Goal: Task Accomplishment & Management: Complete application form

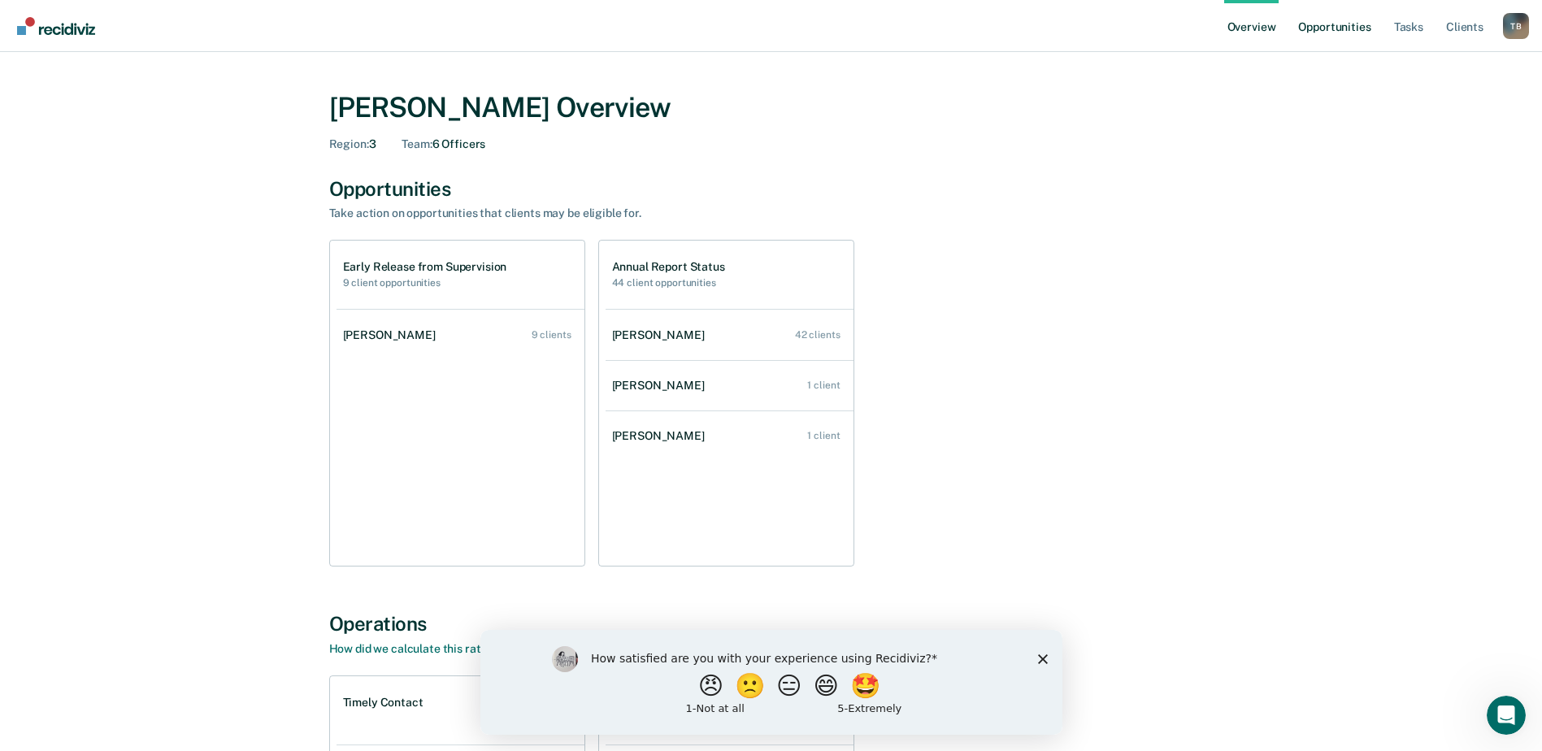
click at [1330, 30] on link "Opportunities" at bounding box center [1334, 26] width 79 height 52
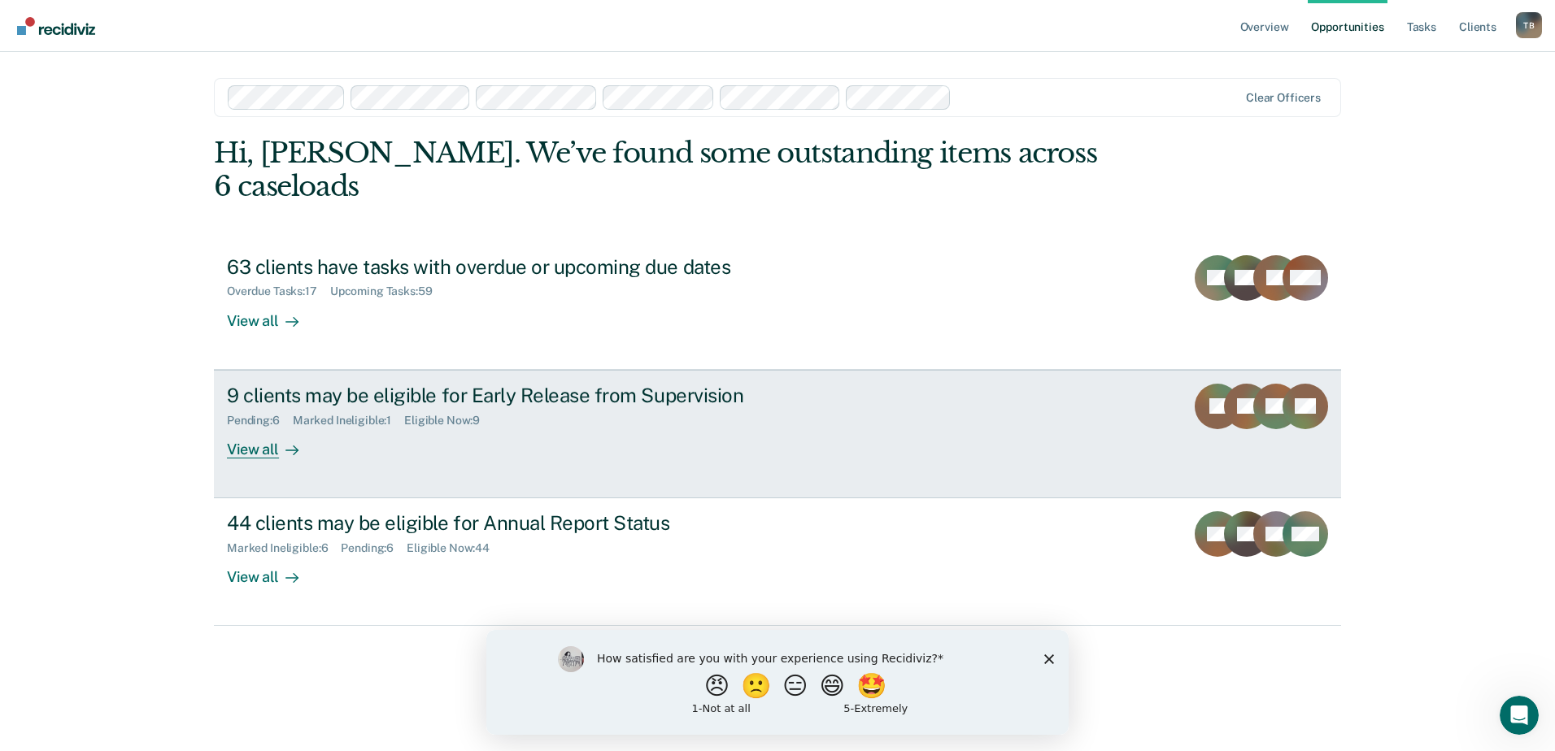
click at [412, 384] on div "9 clients may be eligible for Early Release from Supervision" at bounding box center [512, 396] width 571 height 24
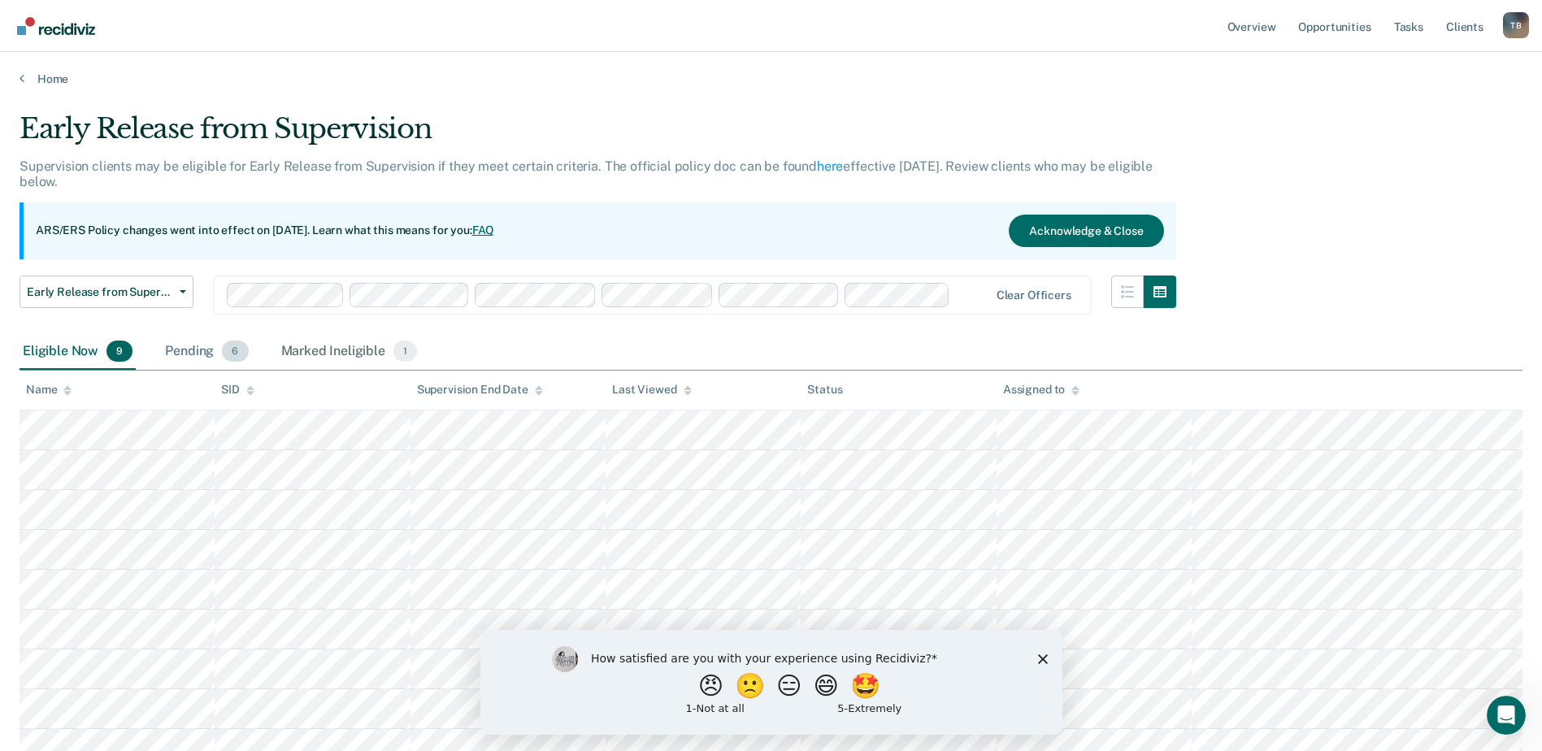
click at [189, 350] on div "Pending 6" at bounding box center [206, 352] width 89 height 36
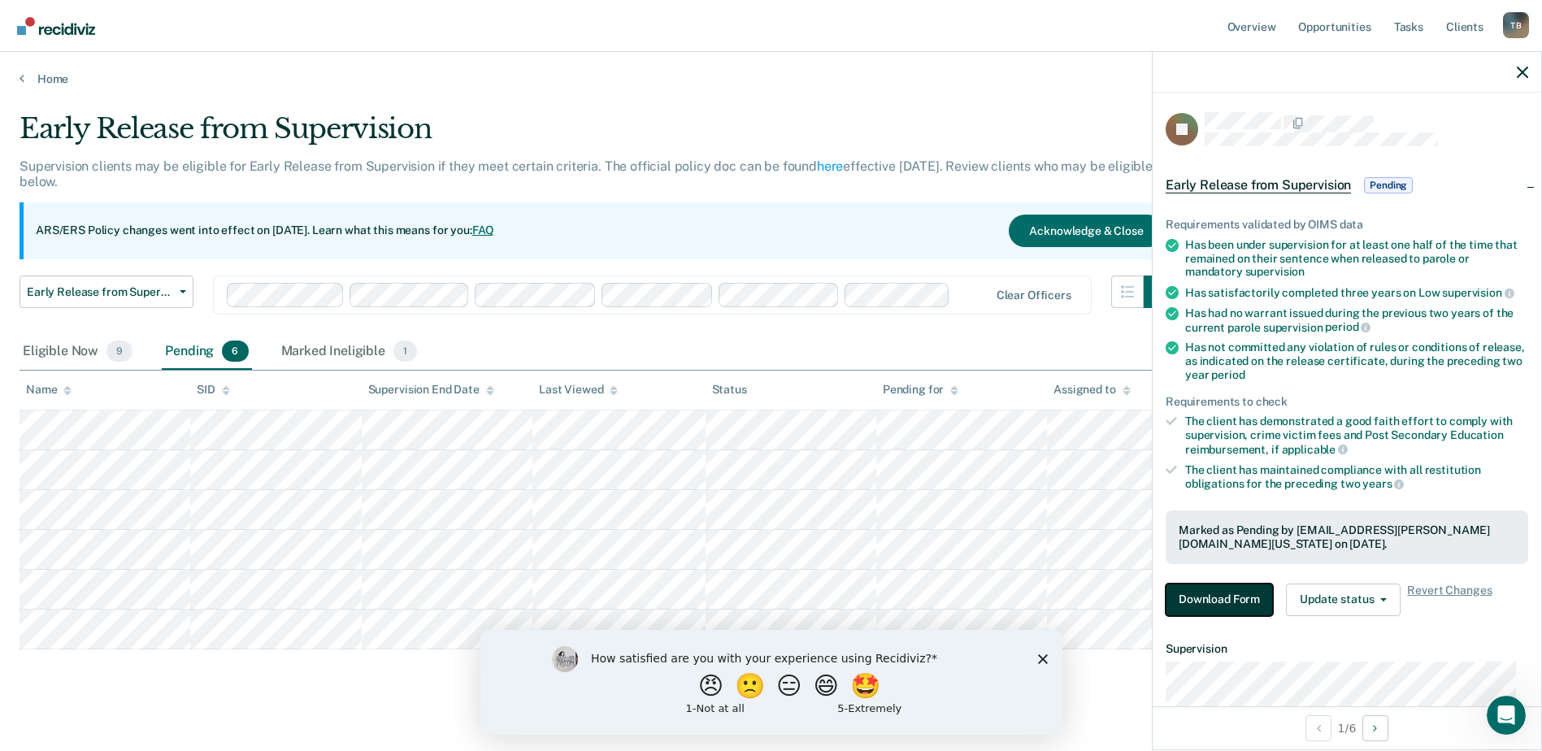
click at [1223, 602] on button "Download Form" at bounding box center [1219, 600] width 107 height 33
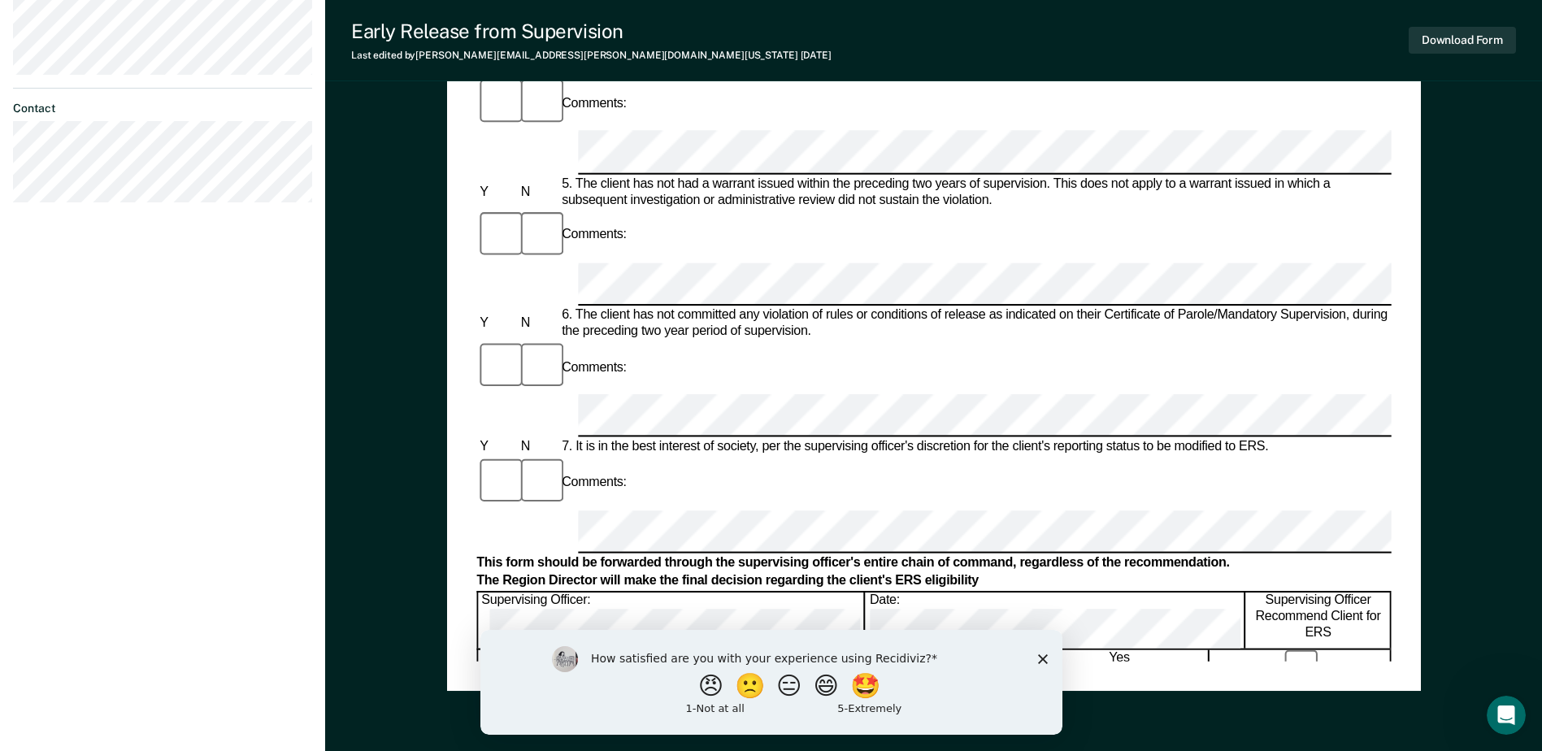
scroll to position [732, 0]
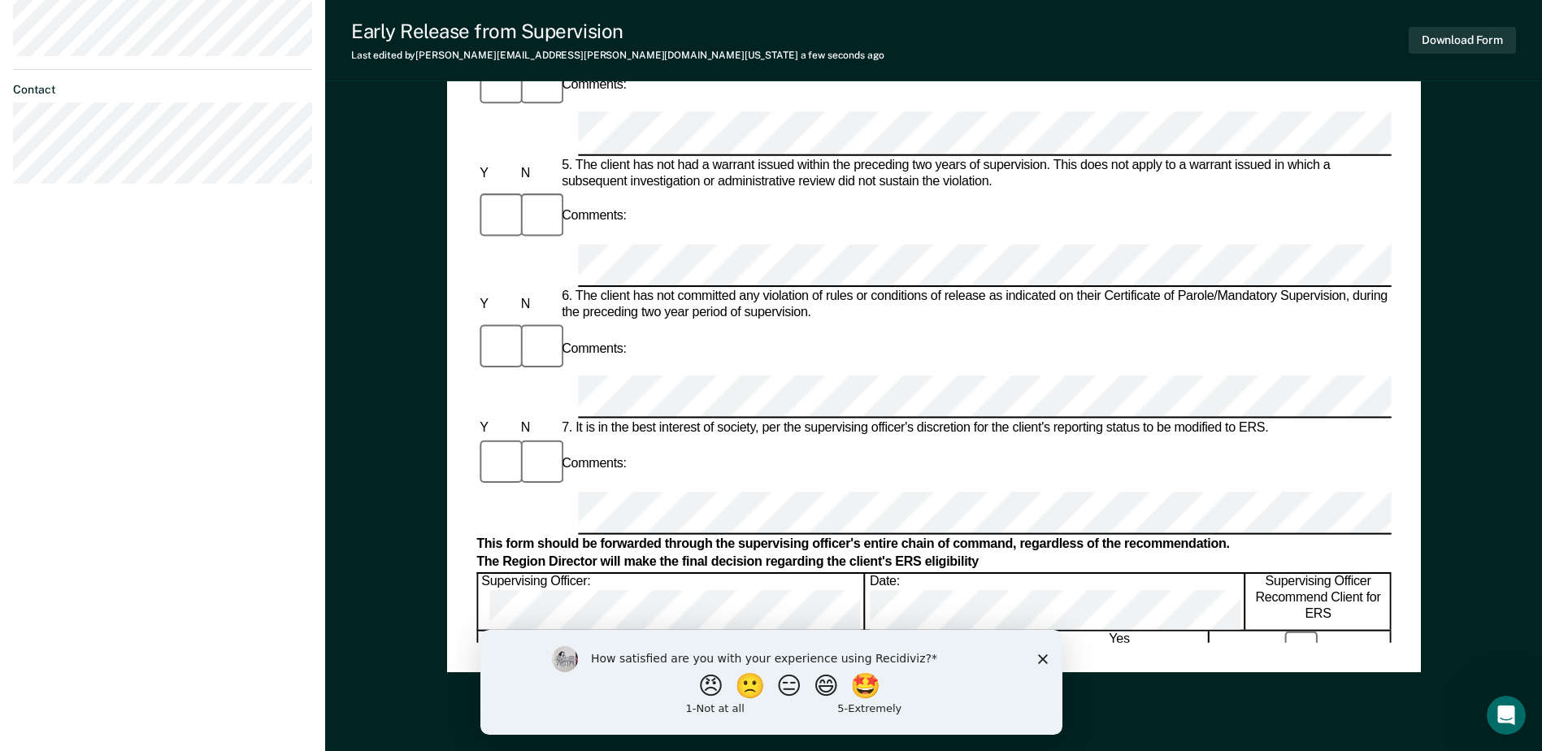
click at [409, 513] on div "Early Release from Supervision (ERS) Checklist, Recommendation, and Determinati…" at bounding box center [933, 84] width 1217 height 1430
click at [1484, 33] on button "Download Form" at bounding box center [1462, 40] width 107 height 27
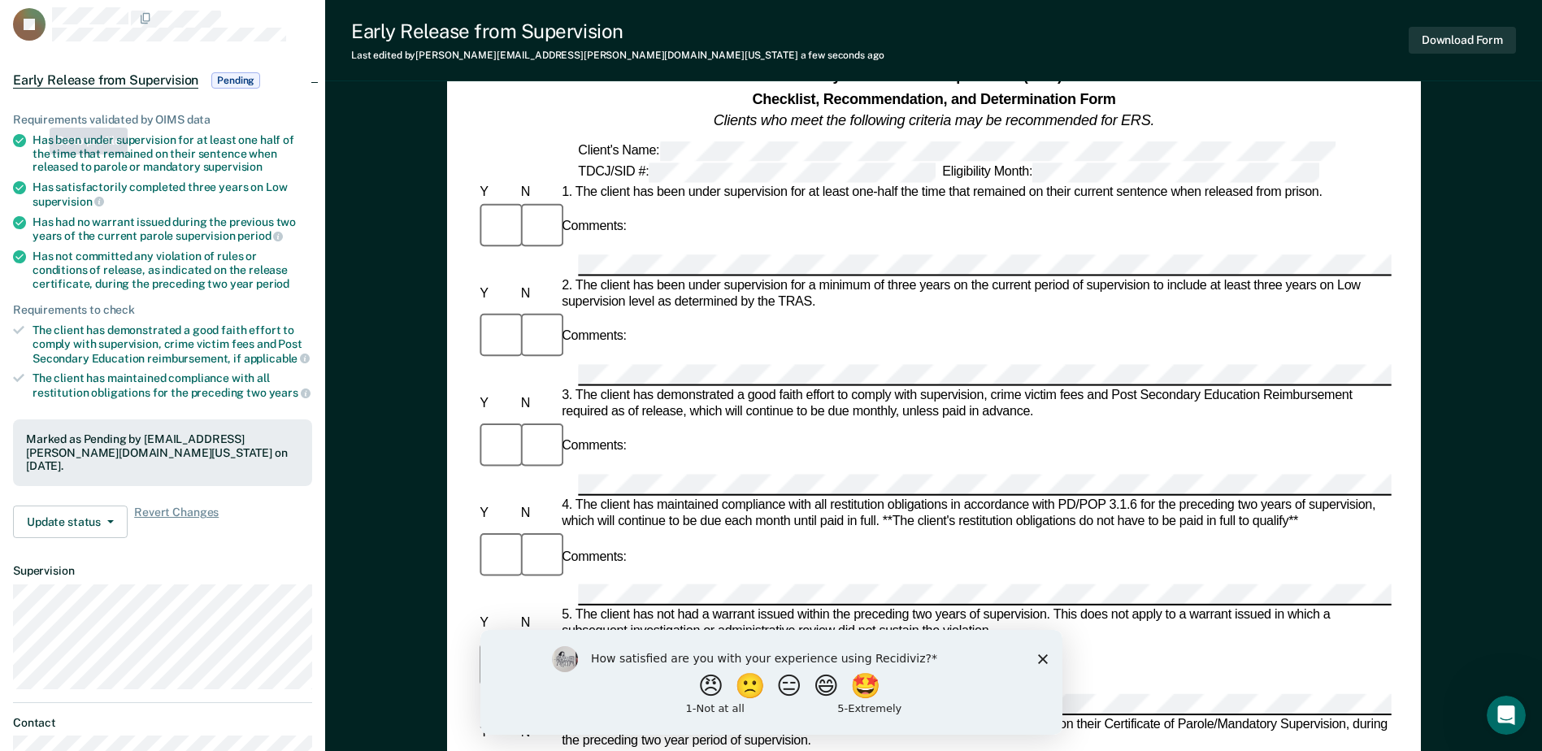
scroll to position [0, 0]
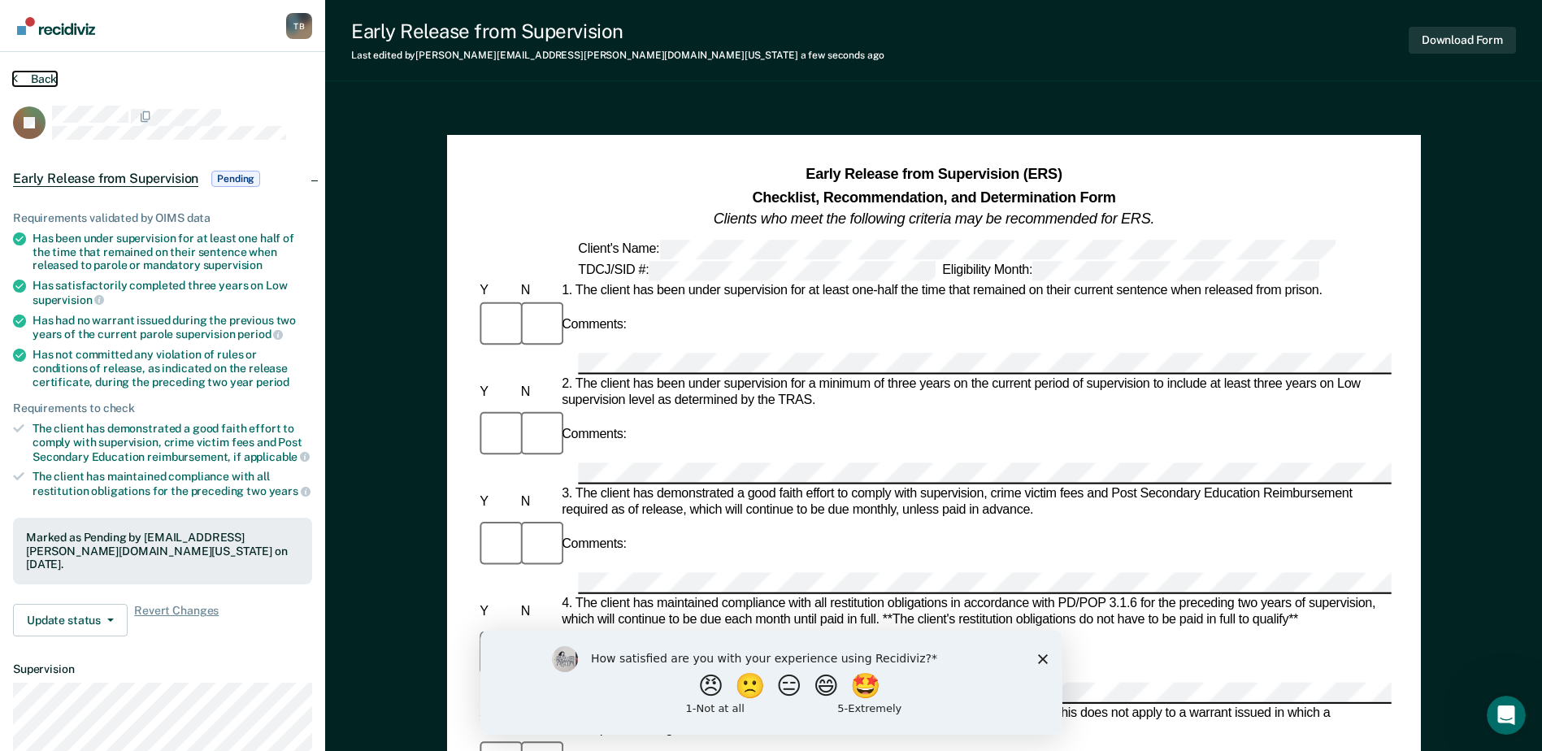
click at [19, 77] on button "Back" at bounding box center [35, 79] width 44 height 15
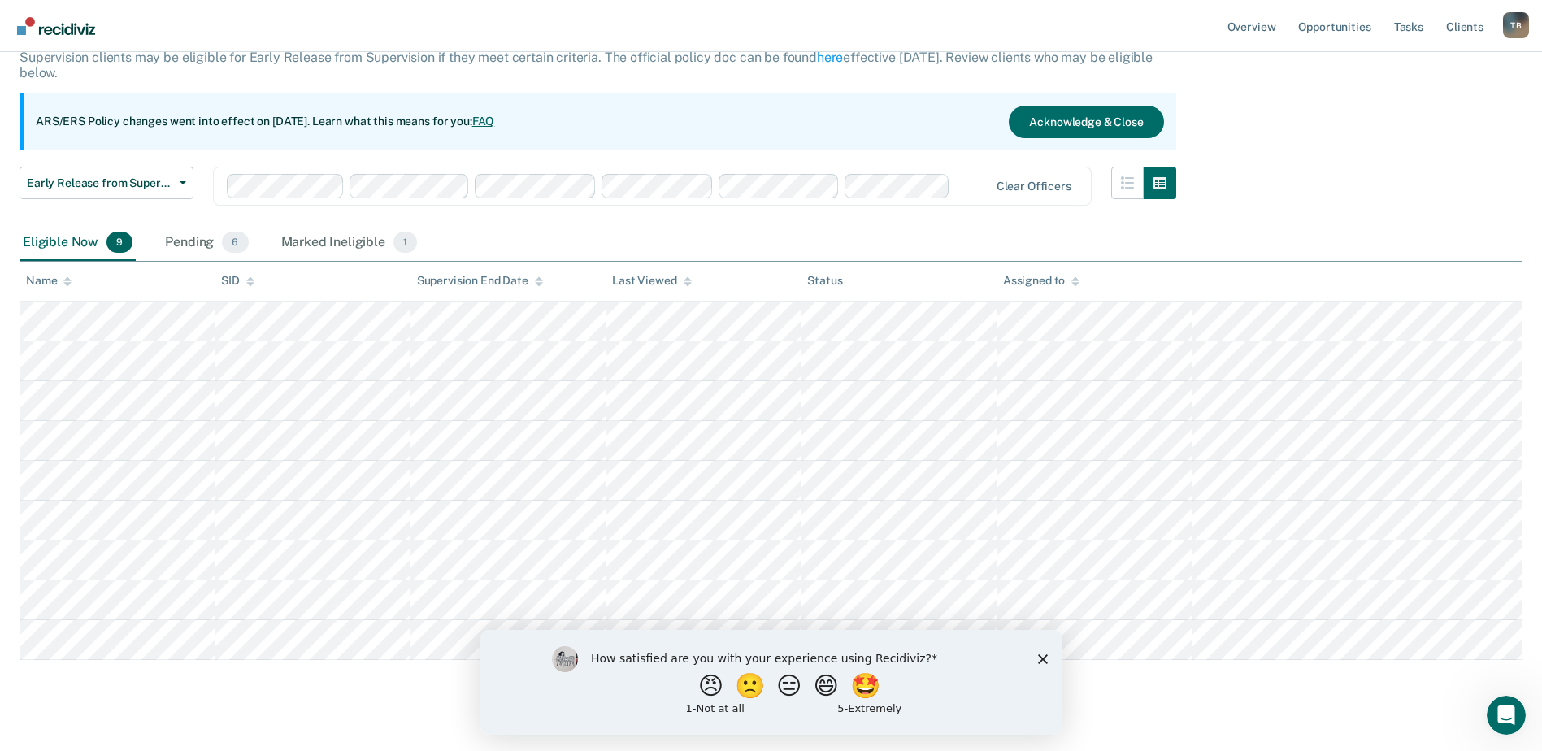
scroll to position [135, 0]
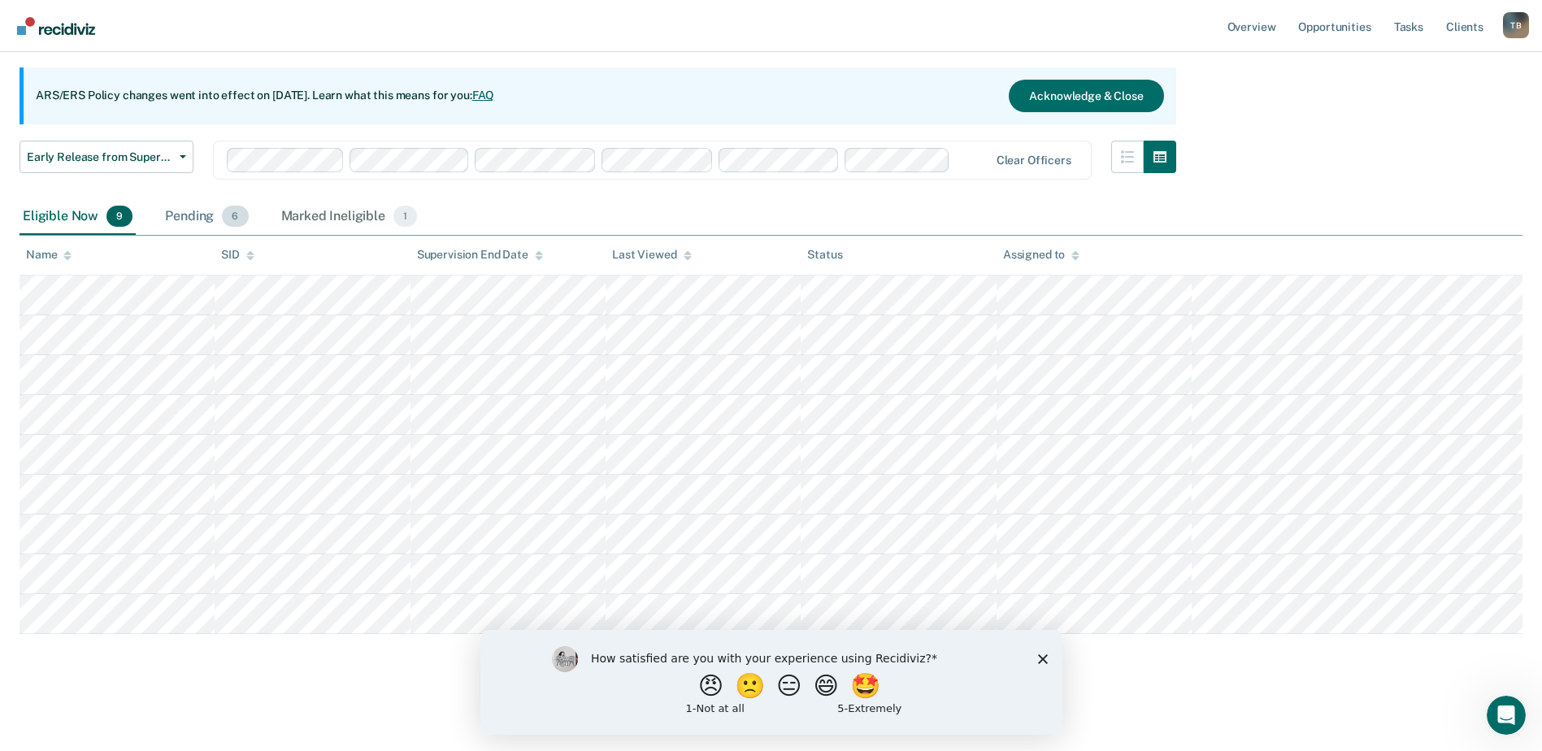
click at [199, 213] on div "Pending 6" at bounding box center [206, 217] width 89 height 36
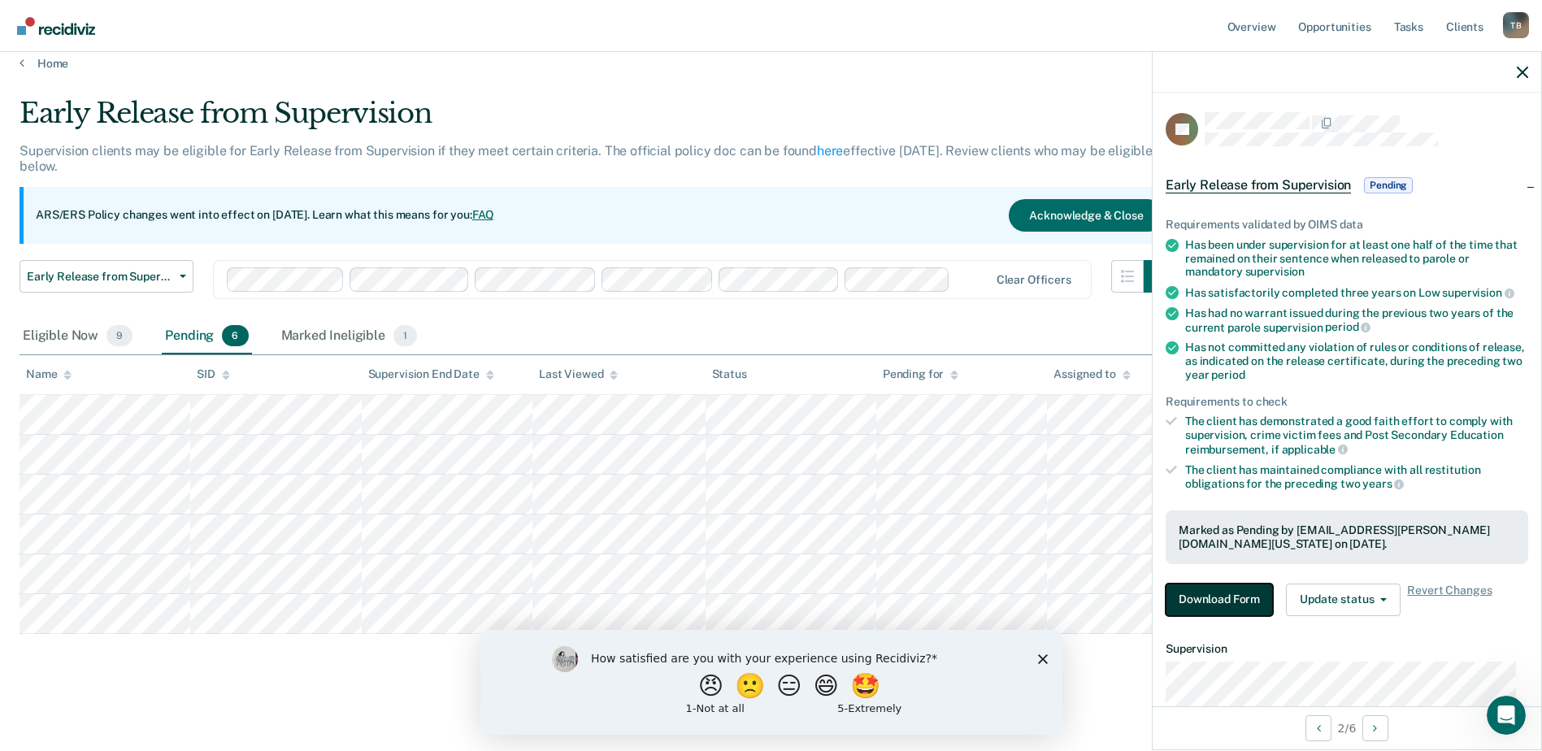
click at [1229, 592] on button "Download Form" at bounding box center [1219, 600] width 107 height 33
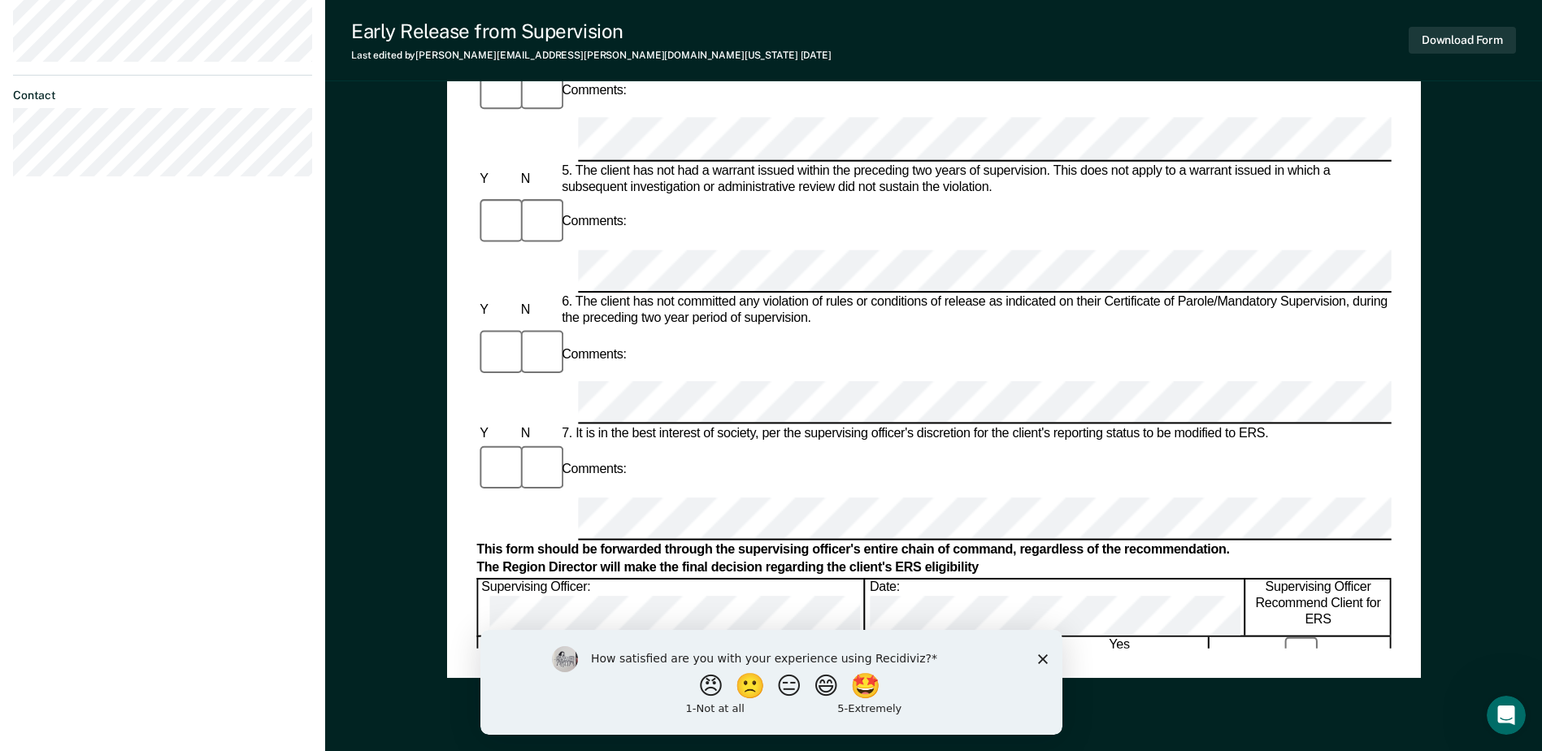
scroll to position [732, 0]
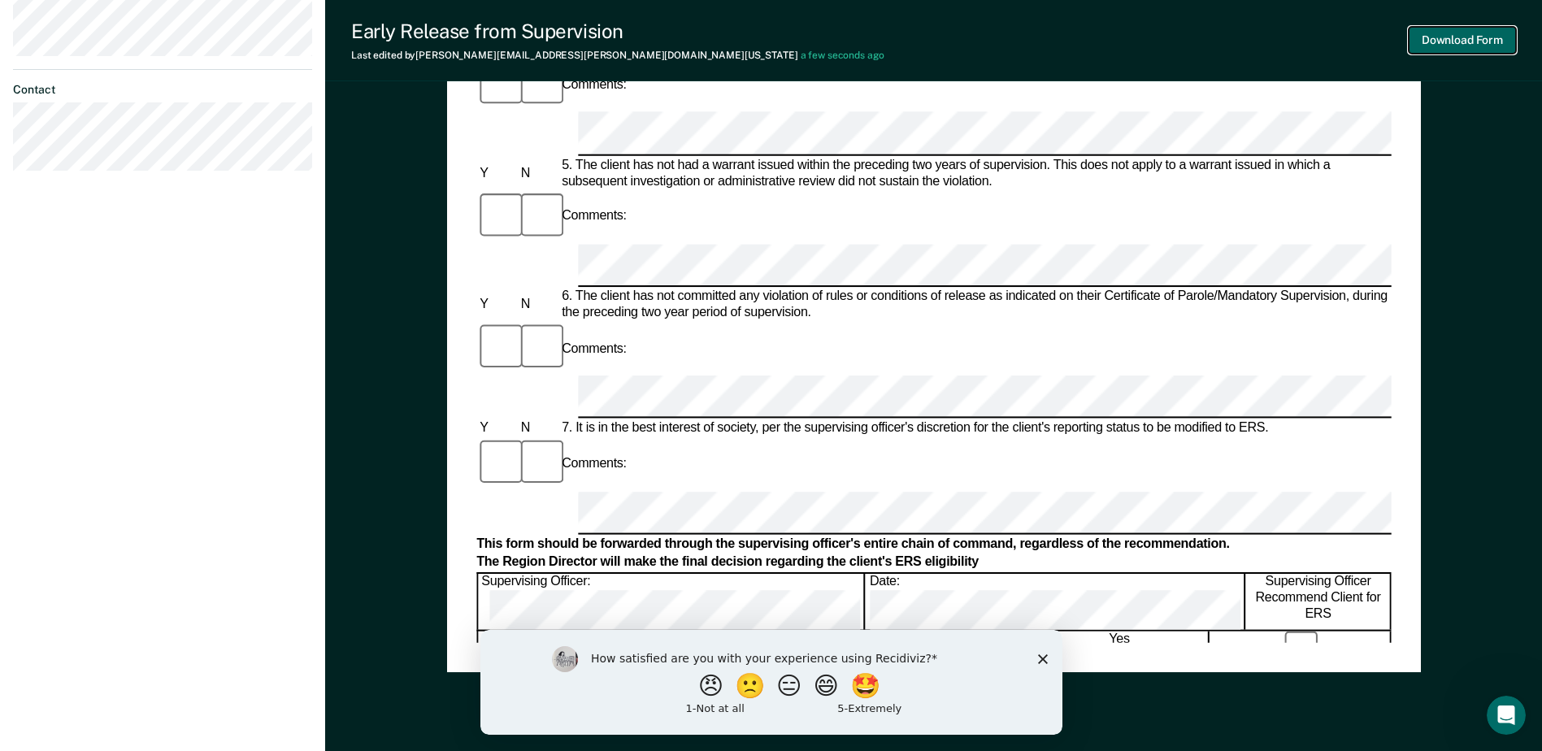
click at [1462, 41] on button "Download Form" at bounding box center [1462, 40] width 107 height 27
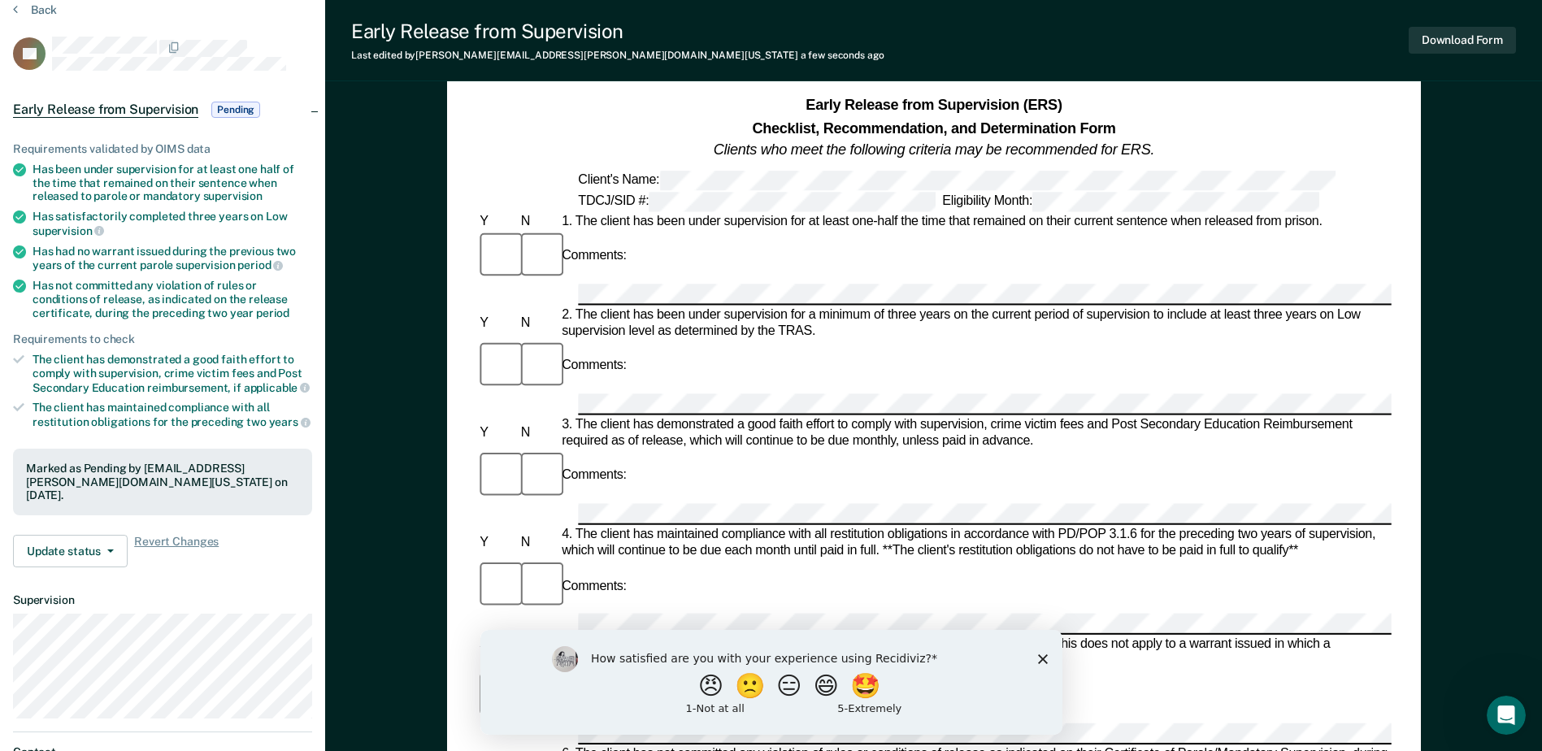
scroll to position [0, 0]
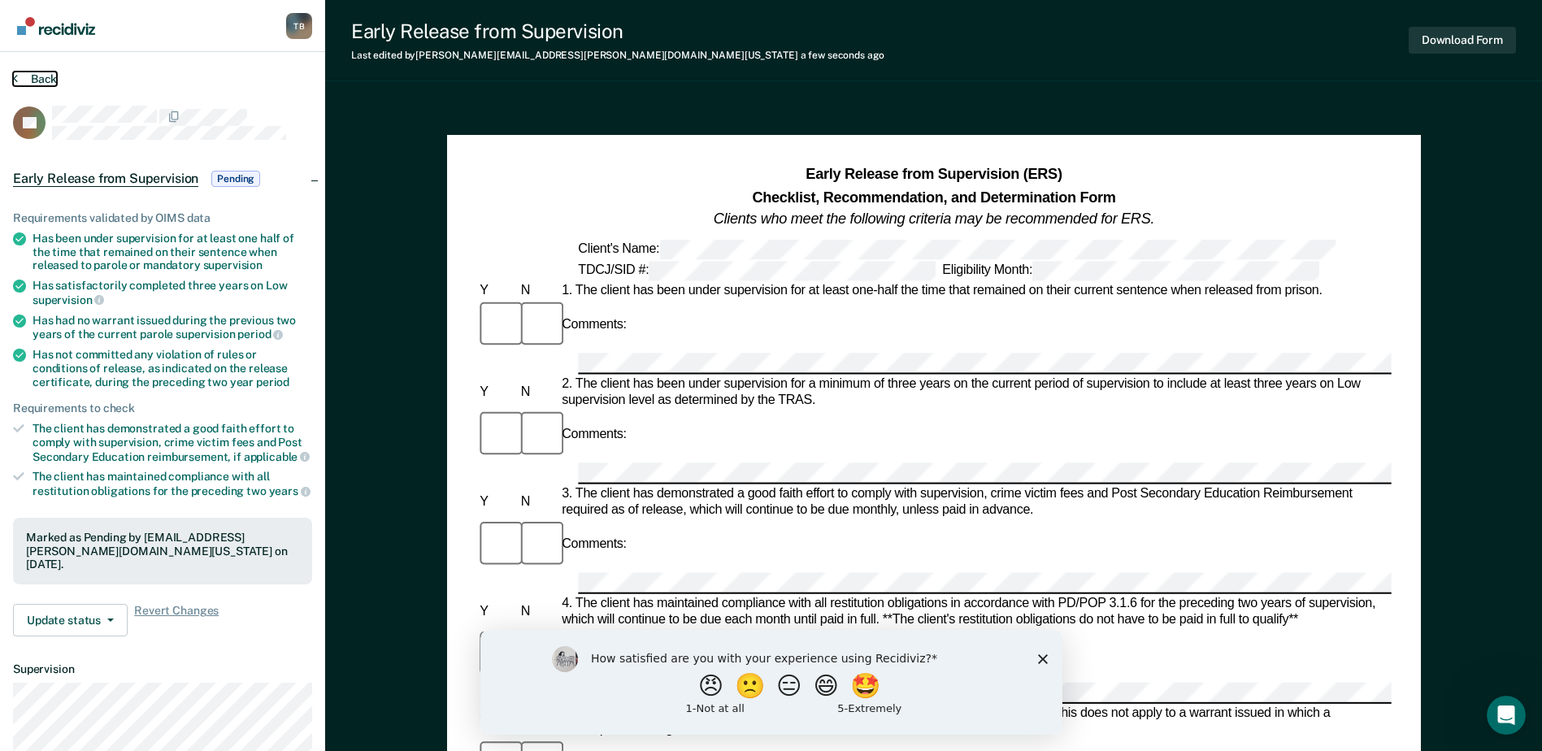
click at [30, 77] on button "Back" at bounding box center [35, 79] width 44 height 15
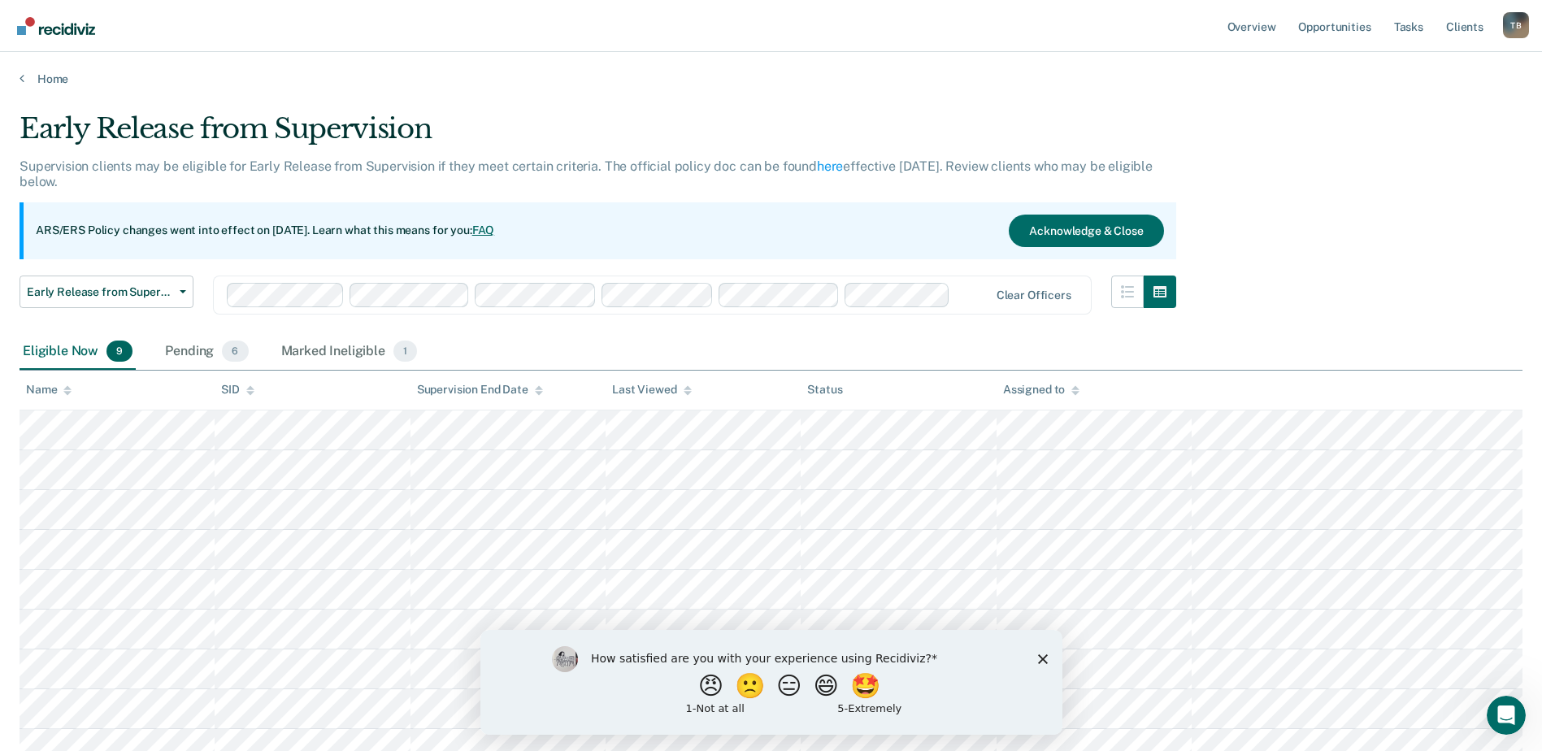
scroll to position [15, 0]
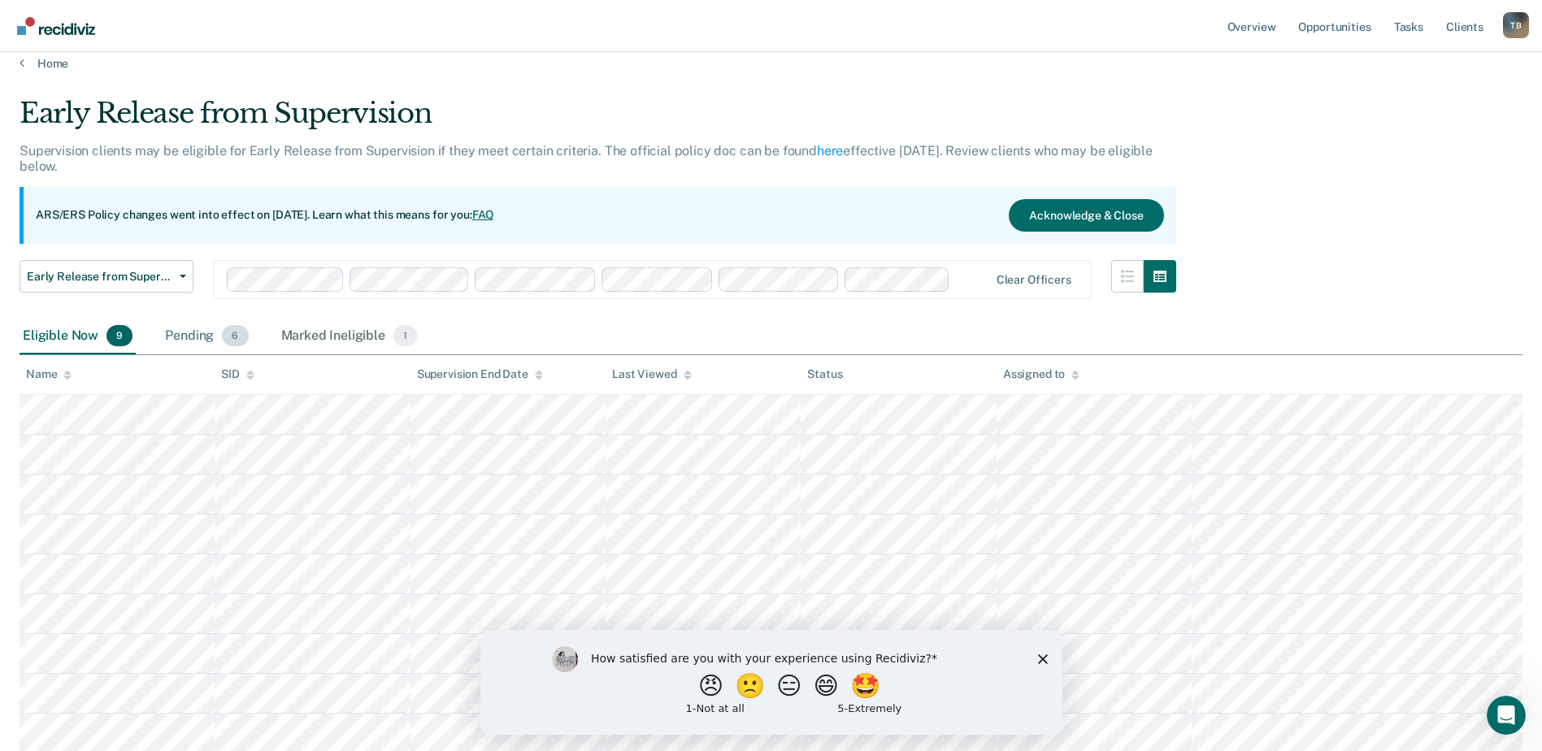
click at [172, 336] on div "Pending 6" at bounding box center [206, 337] width 89 height 36
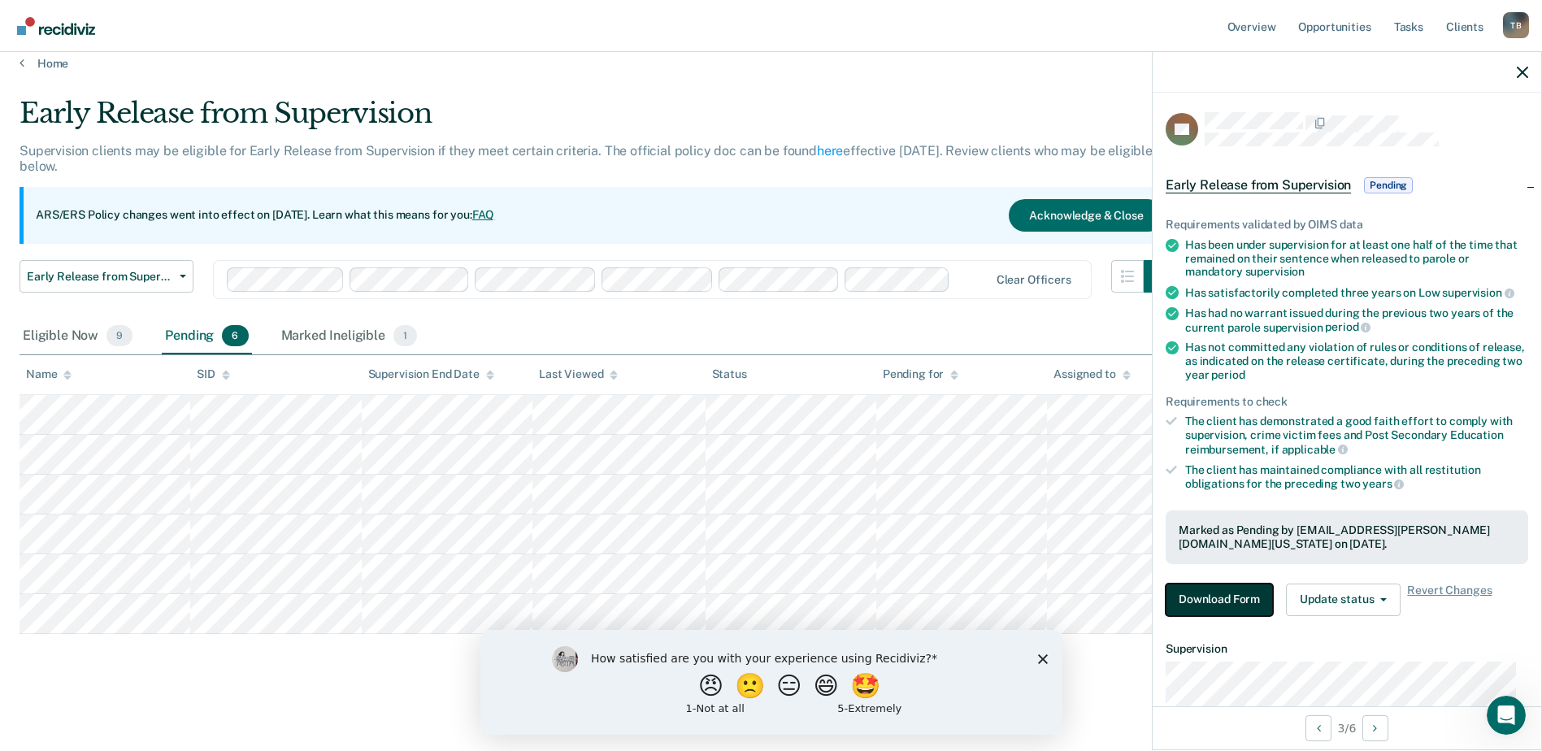
click at [1223, 595] on button "Download Form" at bounding box center [1219, 600] width 107 height 33
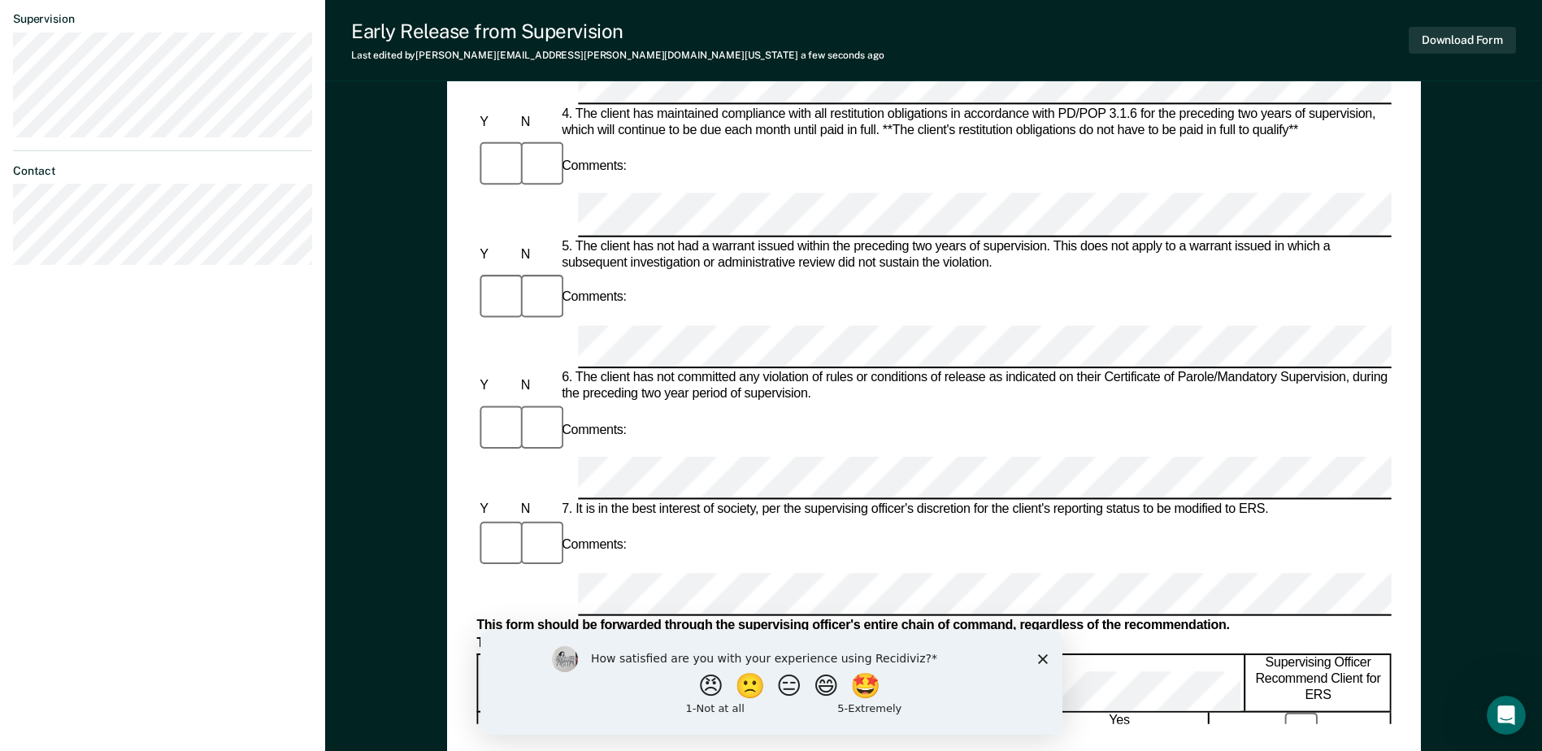
scroll to position [780, 0]
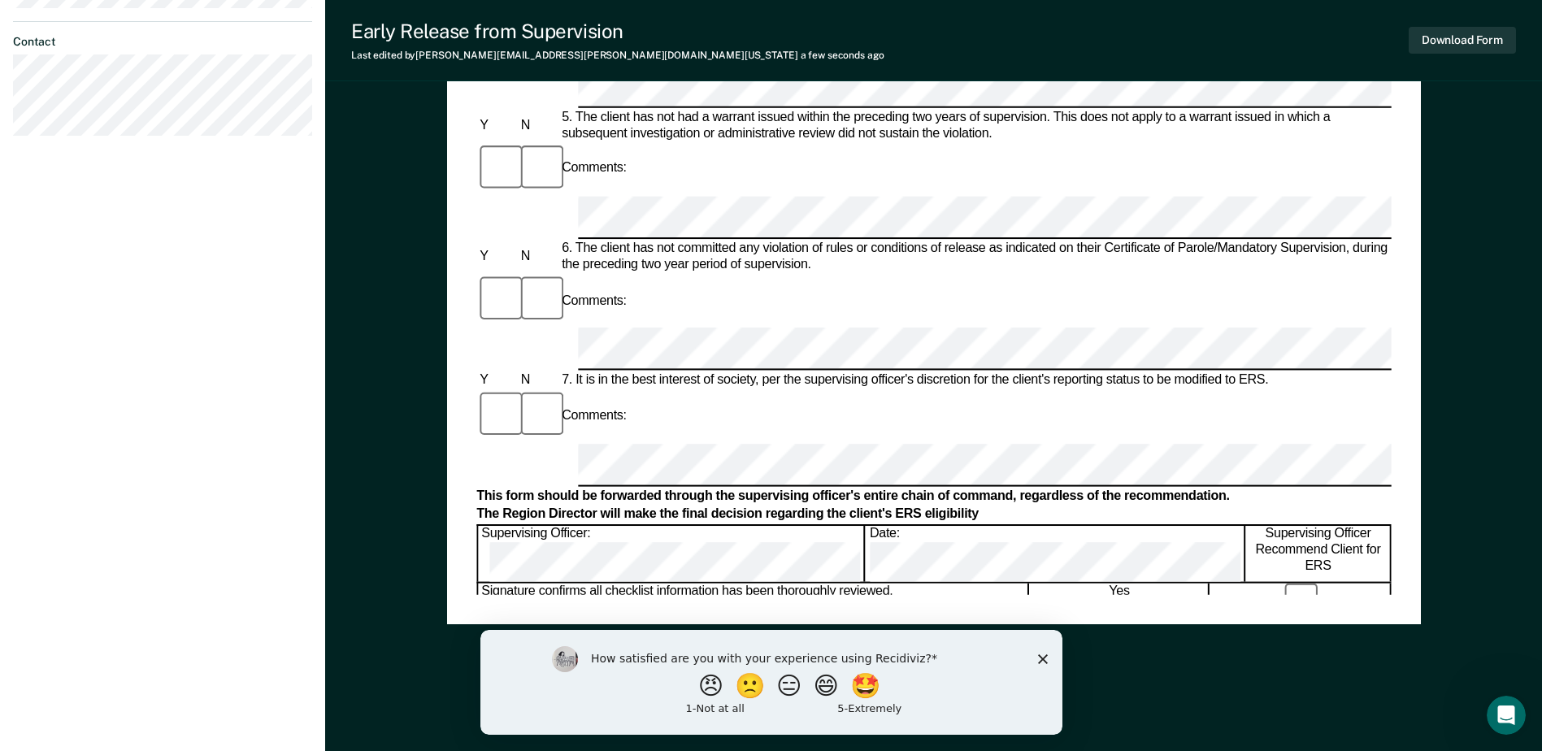
click at [350, 300] on div "Early Release from Supervision (ERS) Checklist, Recommendation, and Determinati…" at bounding box center [933, 36] width 1217 height 1430
click at [1475, 36] on button "Download Form" at bounding box center [1462, 40] width 107 height 27
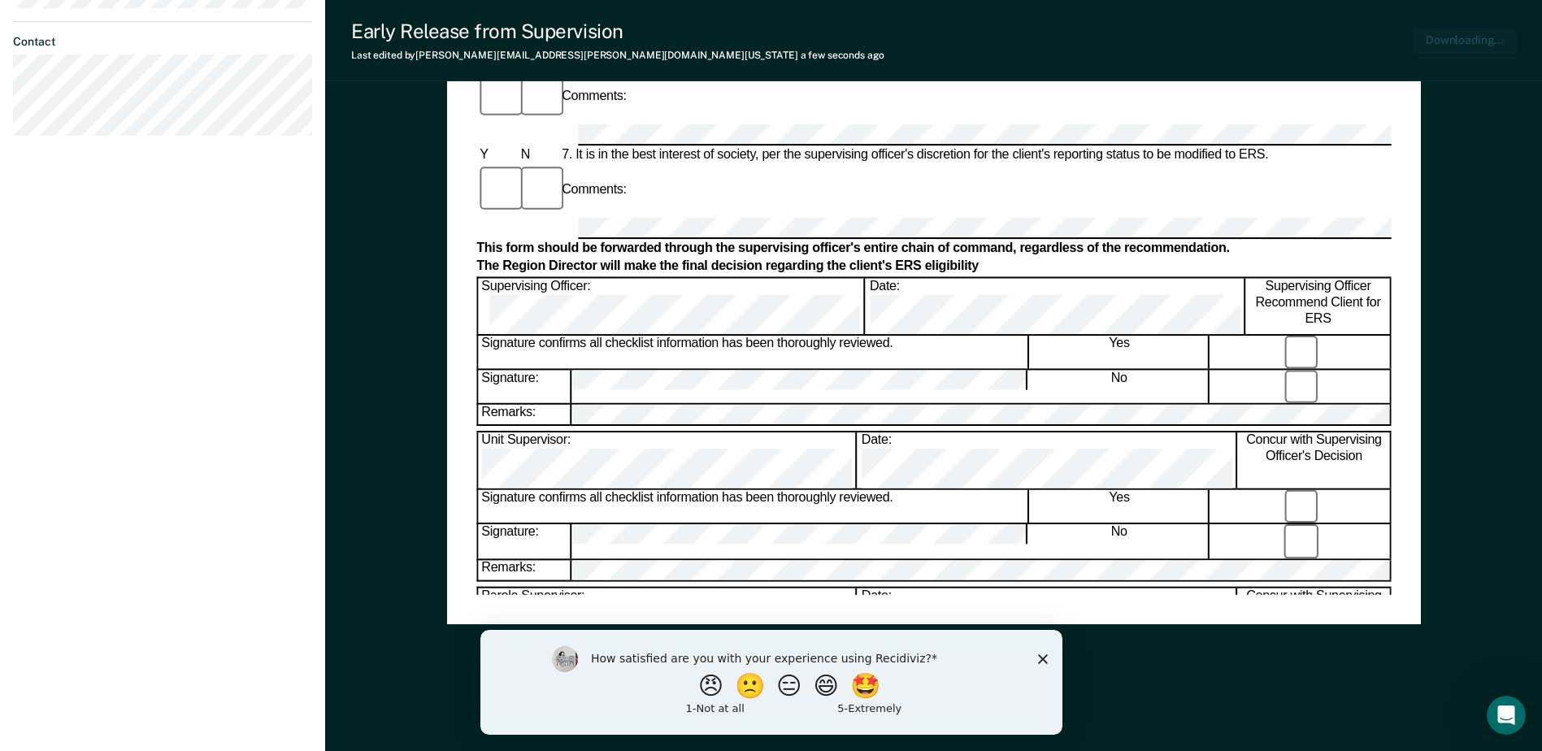
scroll to position [0, 0]
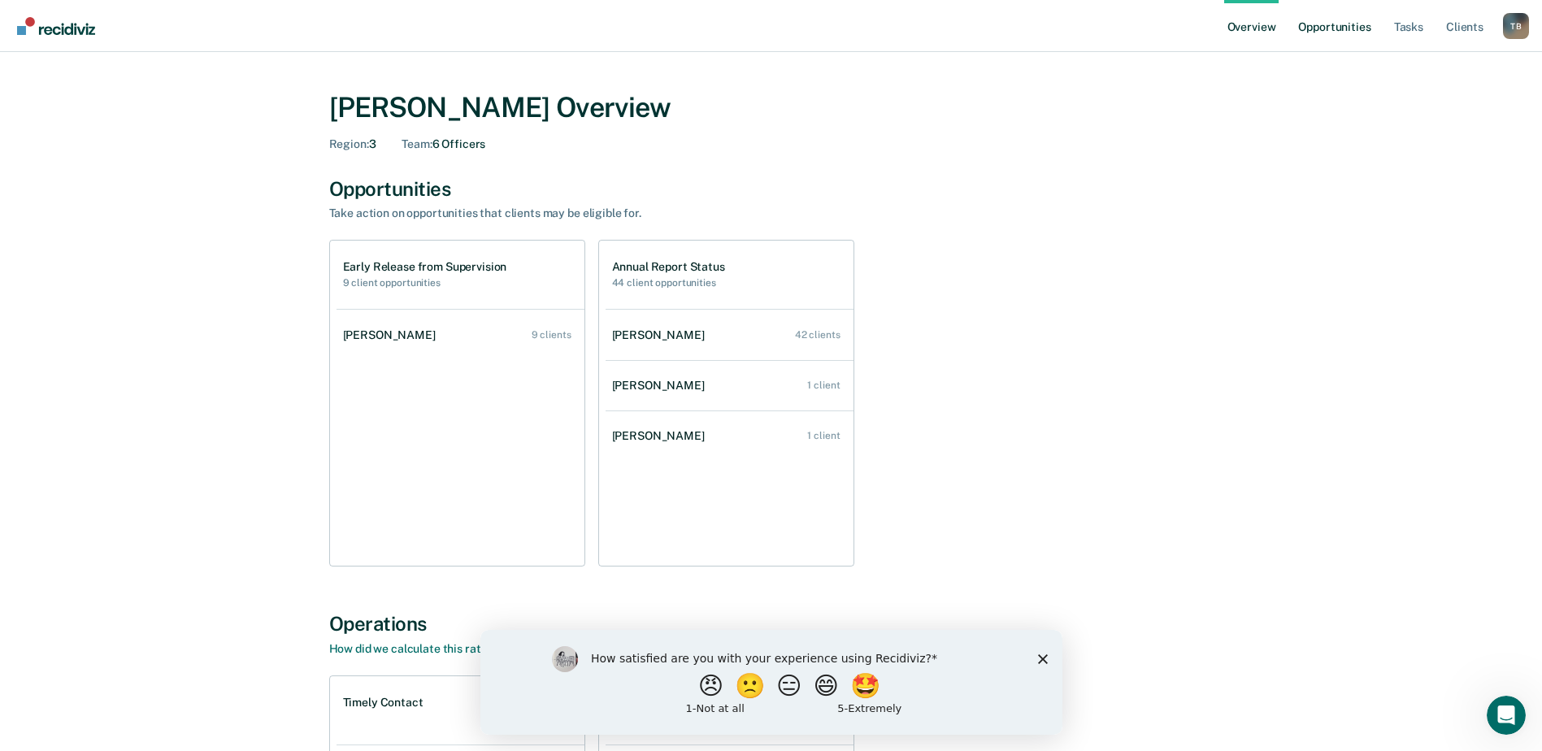
click at [1337, 21] on link "Opportunities" at bounding box center [1334, 26] width 79 height 52
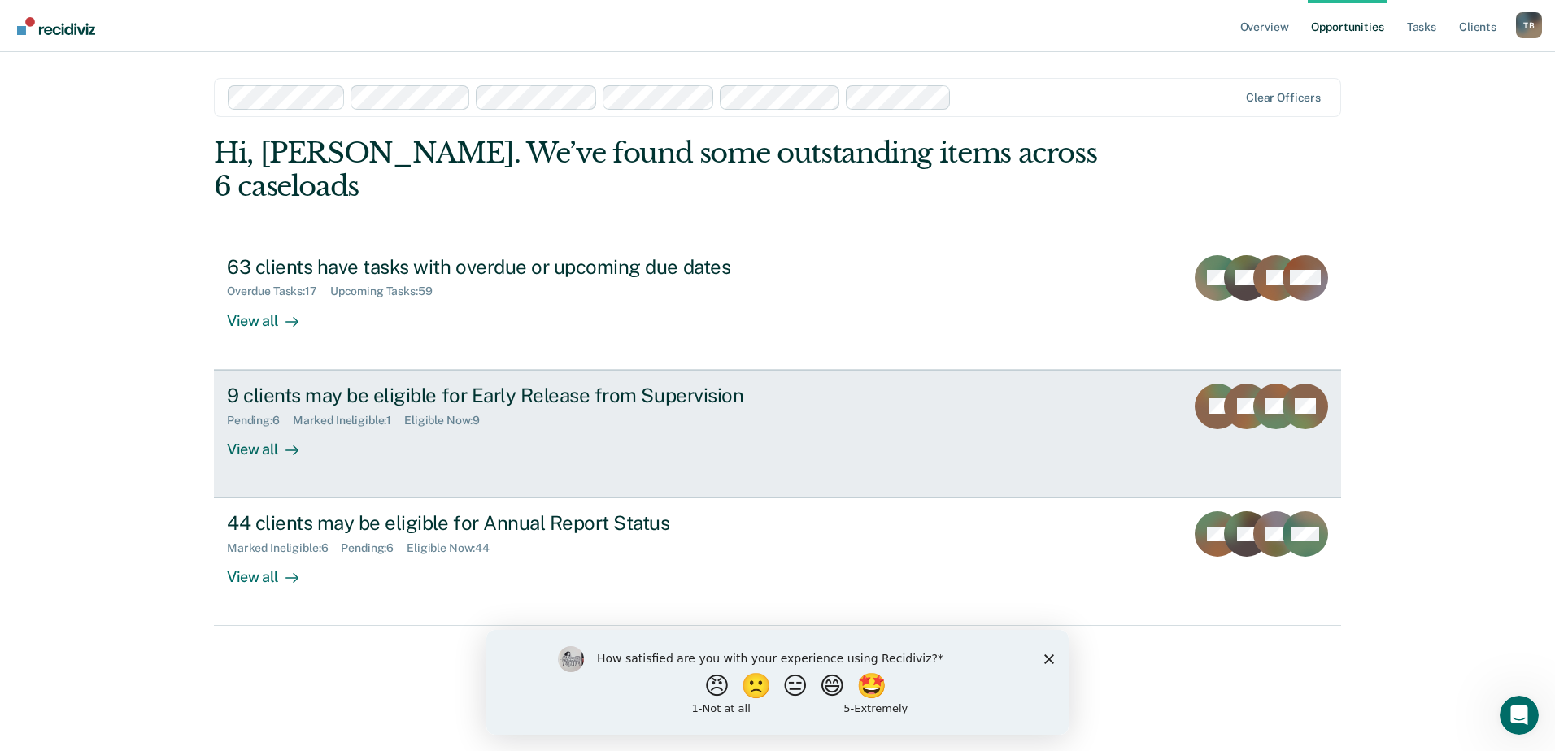
click at [515, 384] on div "9 clients may be eligible for Early Release from Supervision" at bounding box center [512, 396] width 571 height 24
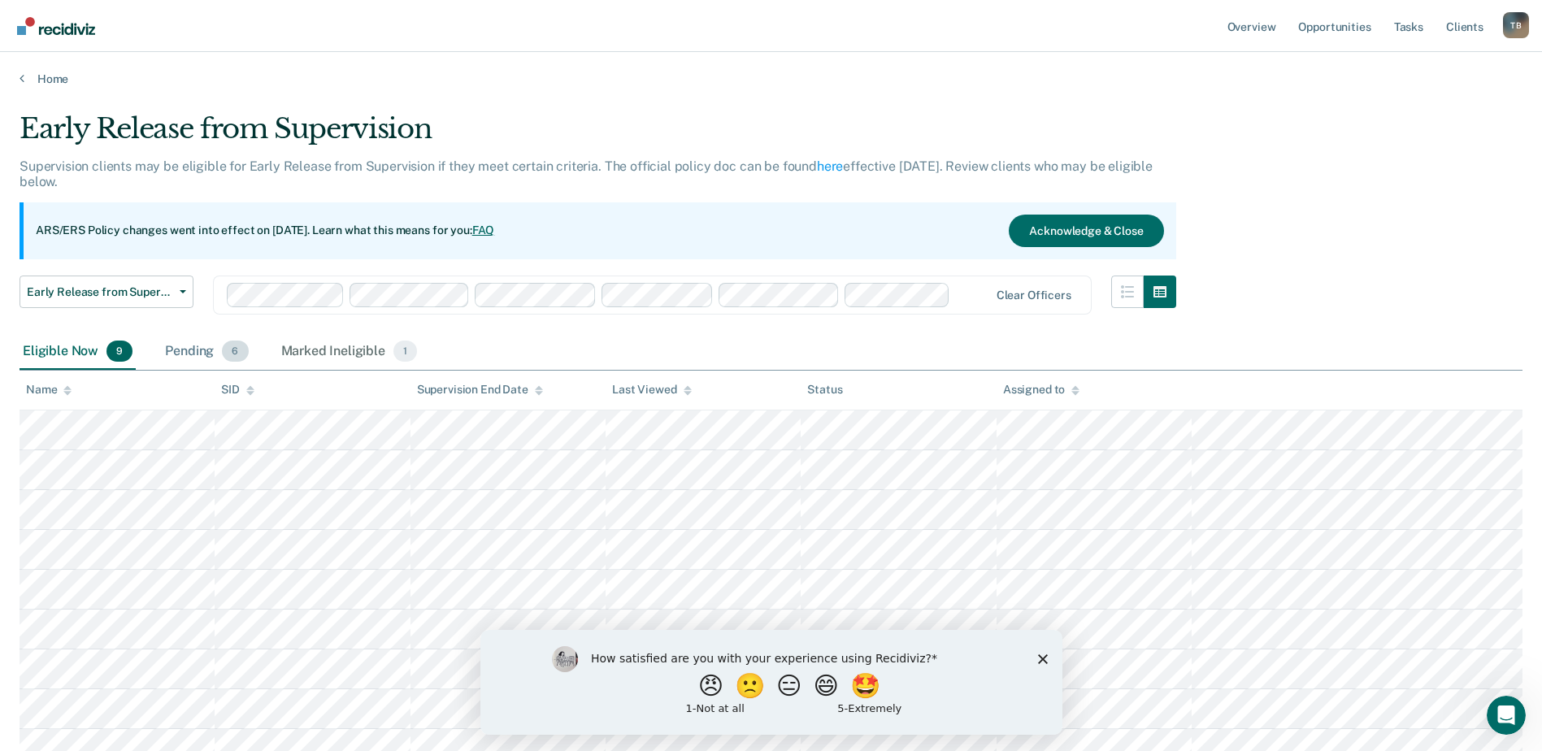
click at [187, 350] on div "Pending 6" at bounding box center [206, 352] width 89 height 36
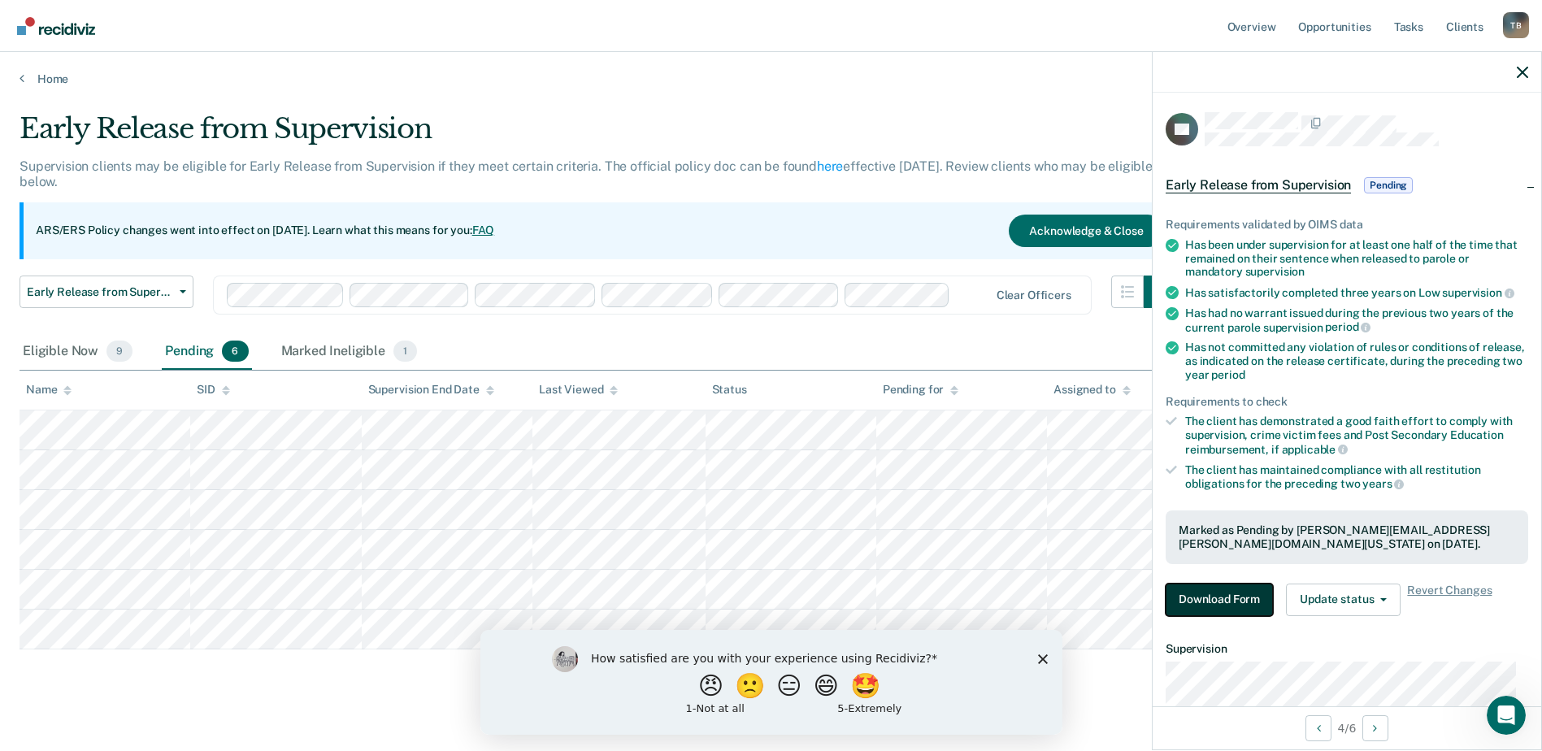
click at [1220, 593] on button "Download Form" at bounding box center [1219, 600] width 107 height 33
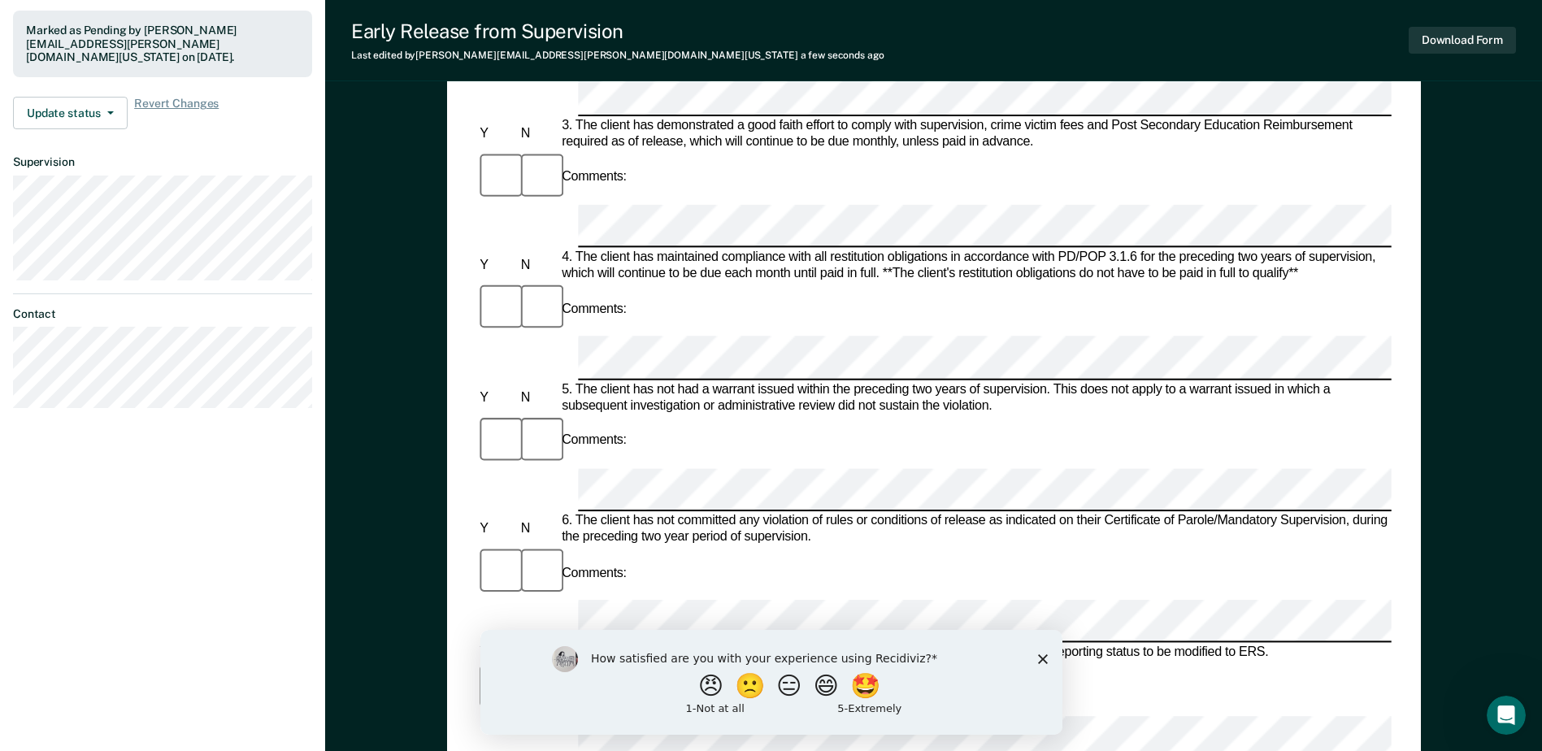
scroll to position [536, 0]
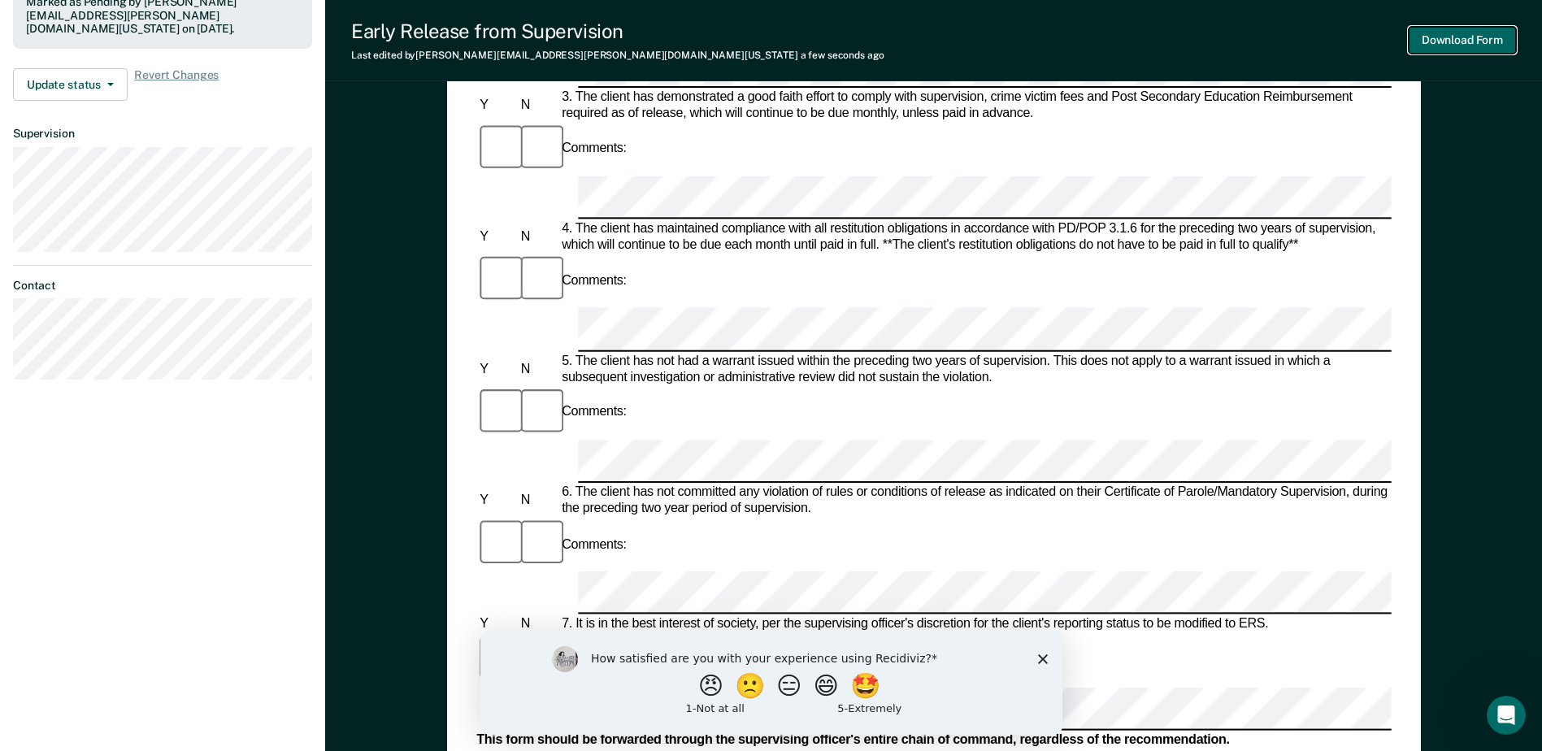
click at [1448, 34] on button "Download Form" at bounding box center [1462, 40] width 107 height 27
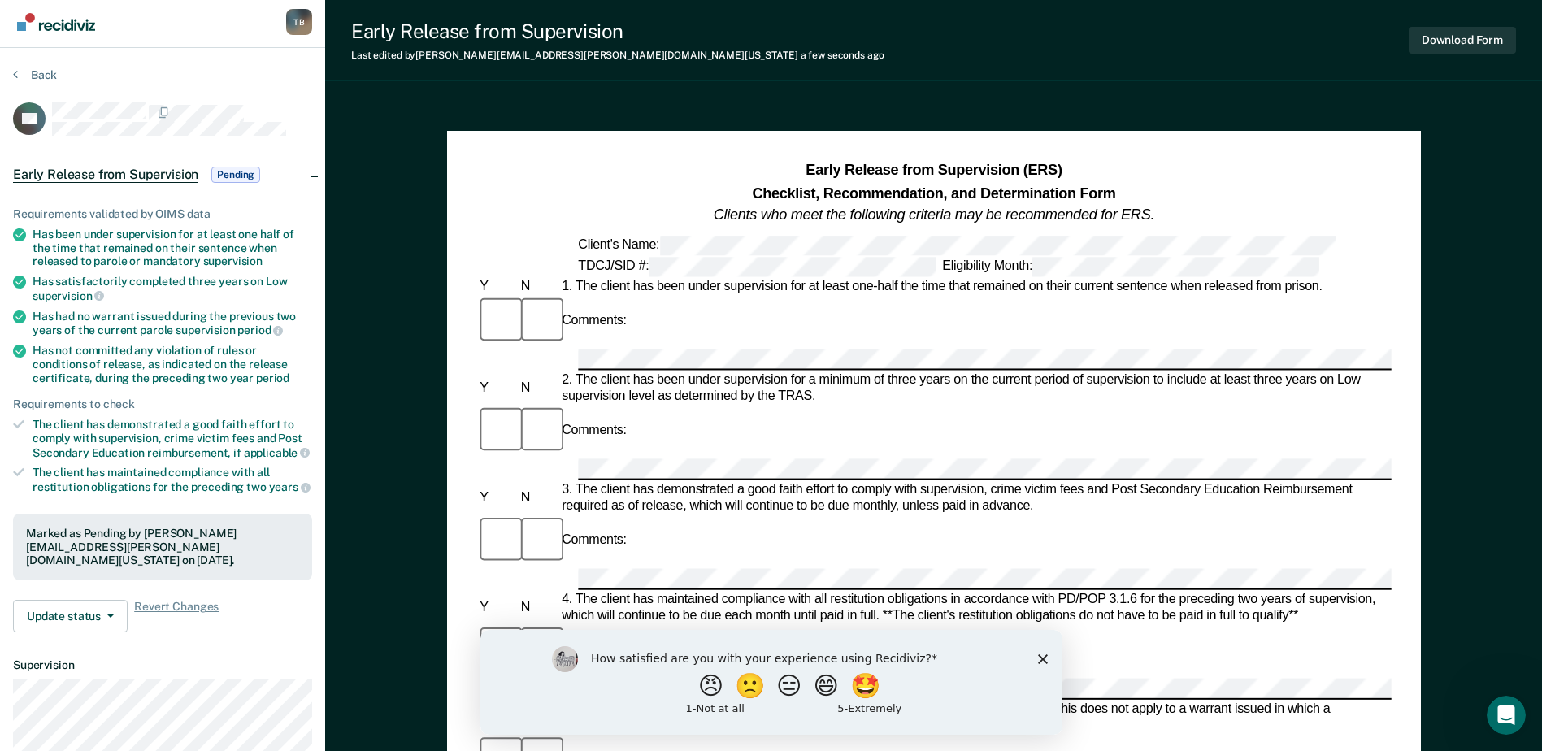
scroll to position [0, 0]
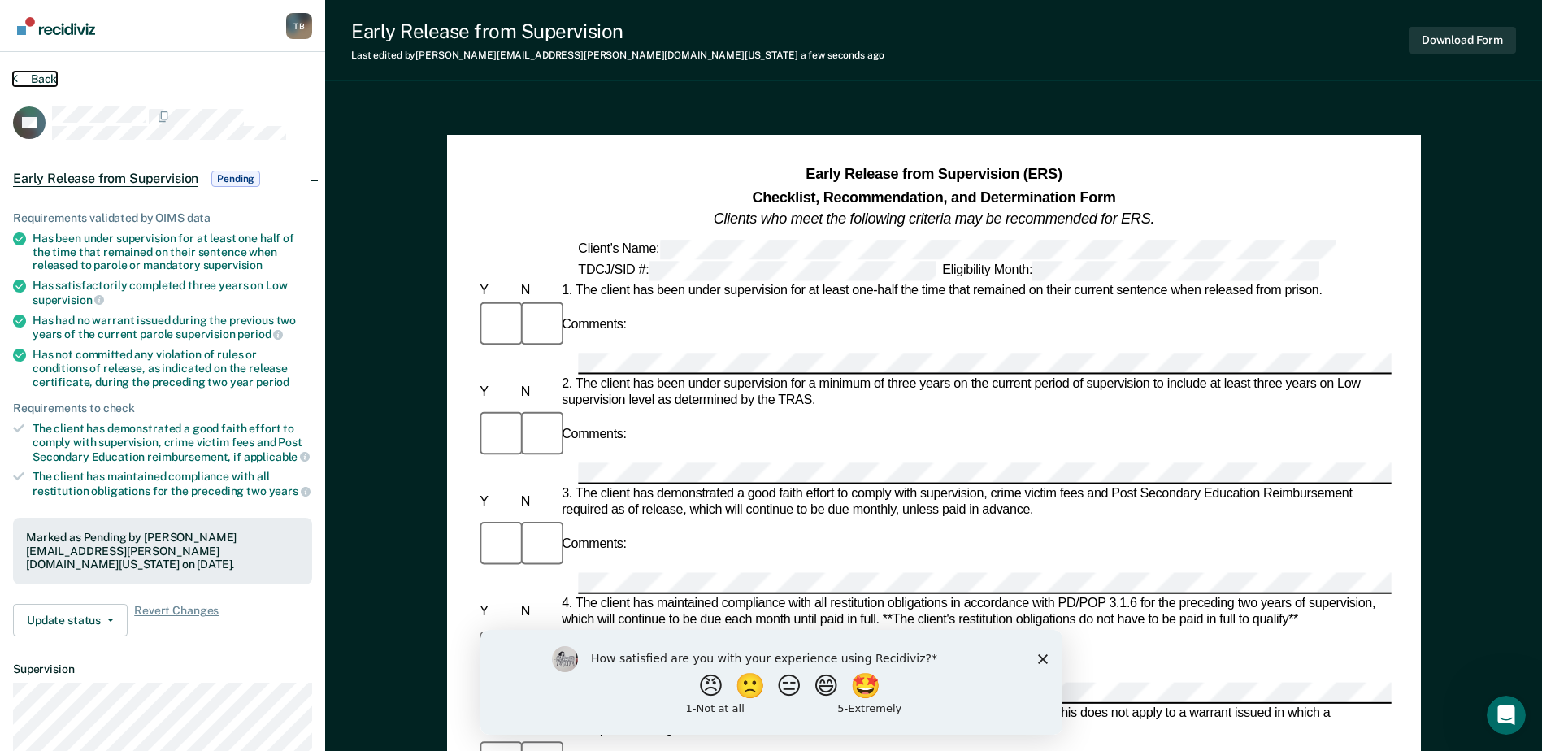
click at [25, 80] on button "Back" at bounding box center [35, 79] width 44 height 15
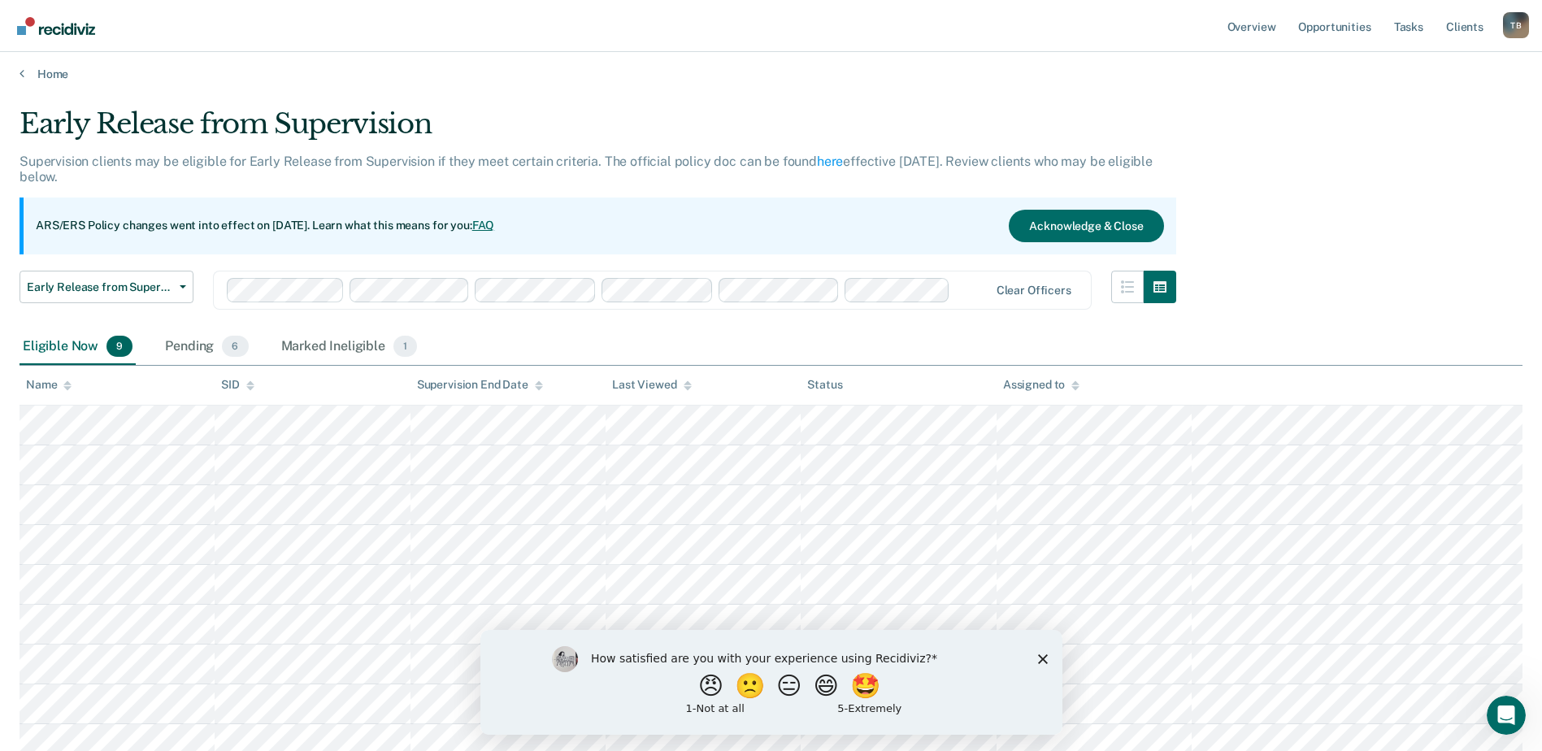
scroll to position [135, 0]
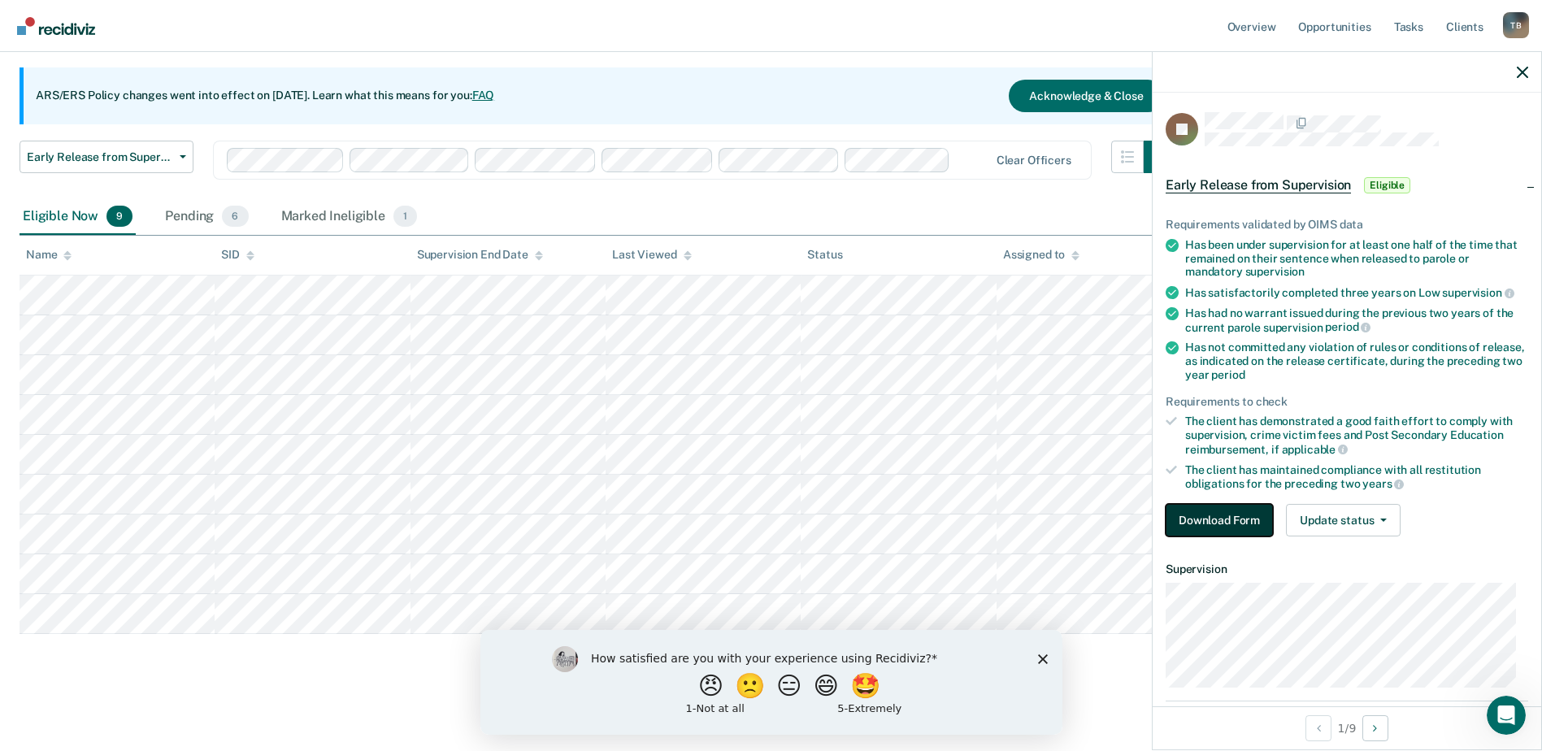
click at [1194, 512] on button "Download Form" at bounding box center [1219, 520] width 107 height 33
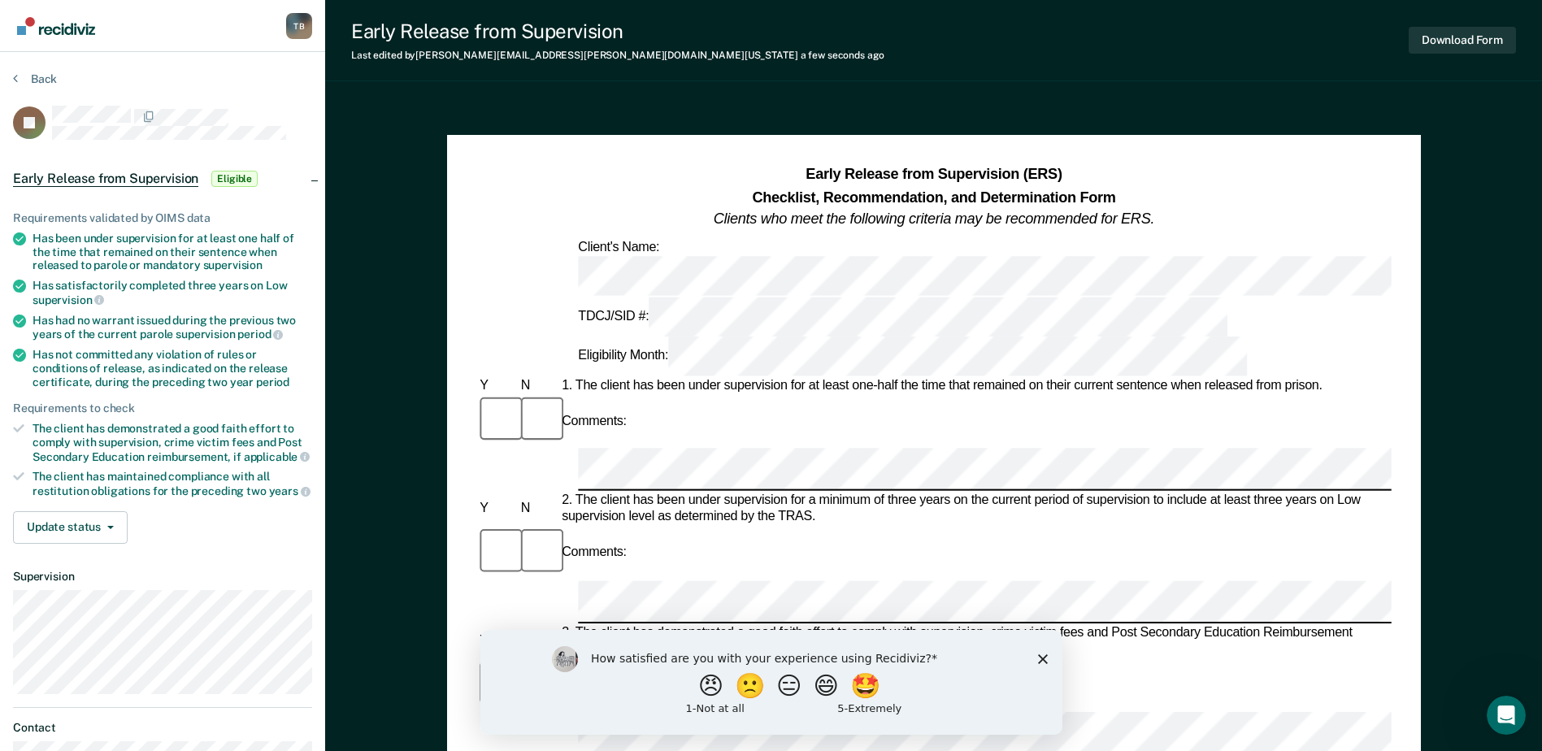
drag, startPoint x: 819, startPoint y: 351, endPoint x: 886, endPoint y: 294, distance: 88.8
click at [888, 378] on div "1. The client has been under supervision for at least one-half the time that re…" at bounding box center [975, 386] width 833 height 16
click at [946, 494] on div "2. The client has been under supervision for a minimum of three years on the cu…" at bounding box center [975, 510] width 833 height 33
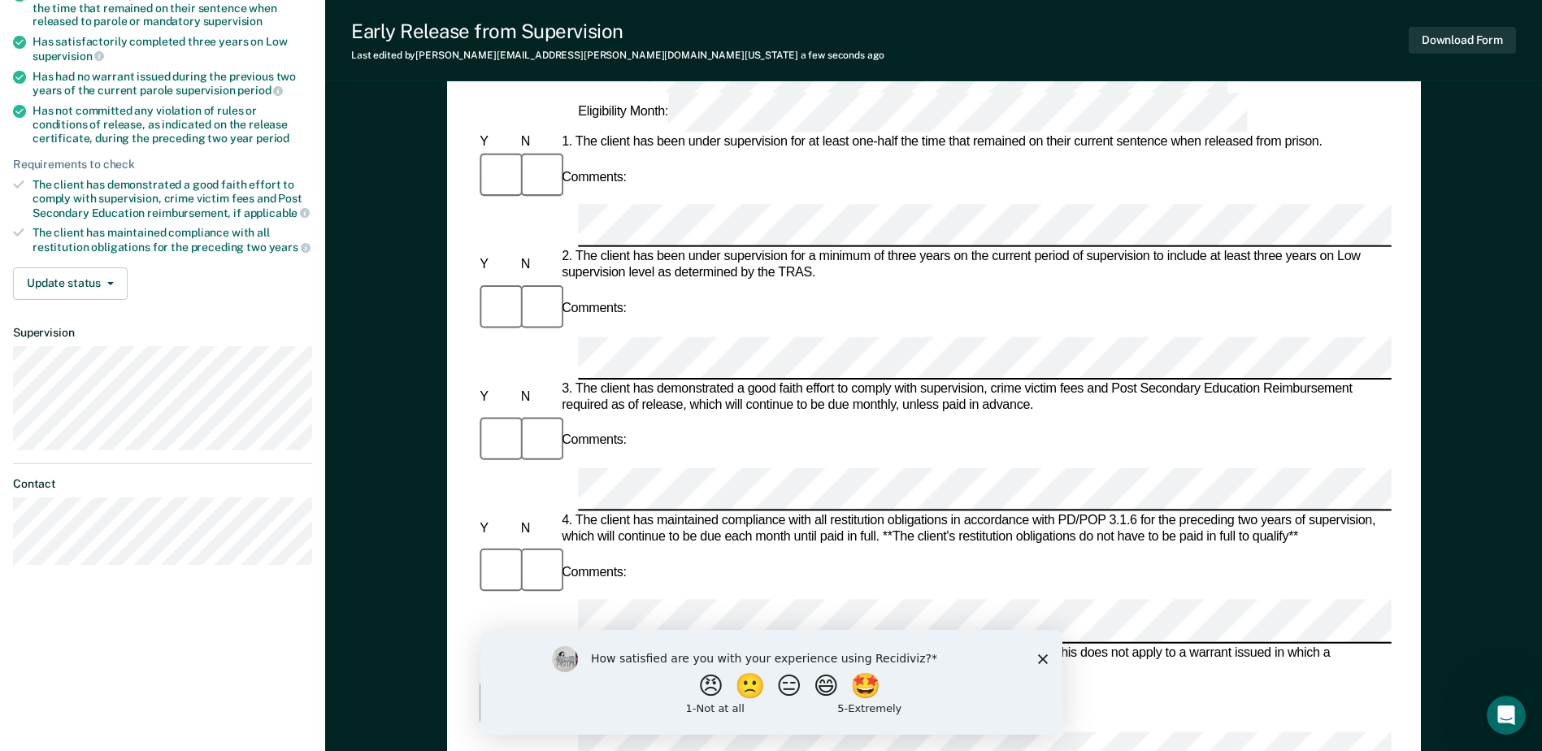
scroll to position [163, 0]
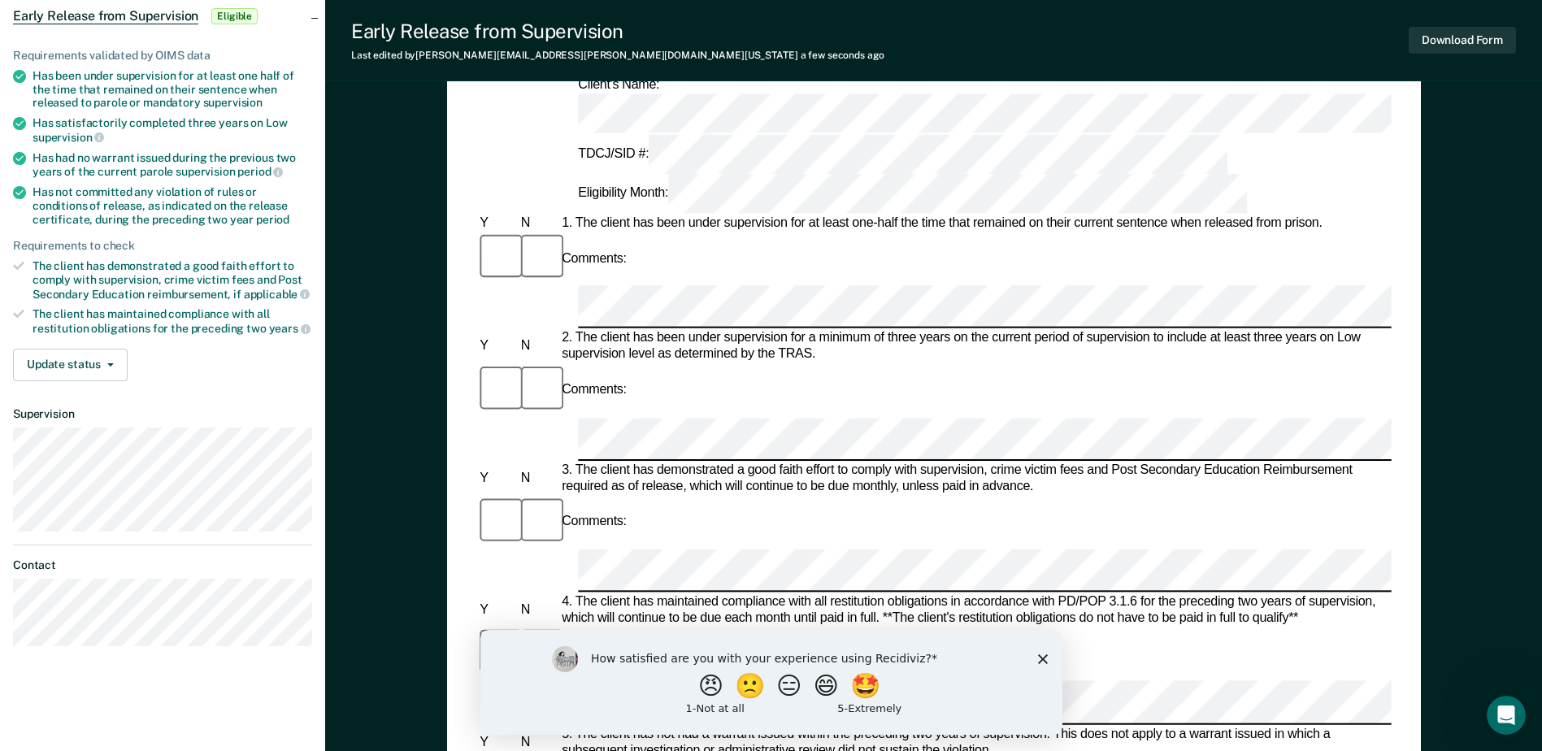
drag, startPoint x: 716, startPoint y: 274, endPoint x: 659, endPoint y: 233, distance: 69.9
click at [650, 363] on div "Comments:" at bounding box center [933, 390] width 915 height 54
click at [775, 495] on div "Comments:" at bounding box center [933, 544] width 915 height 99
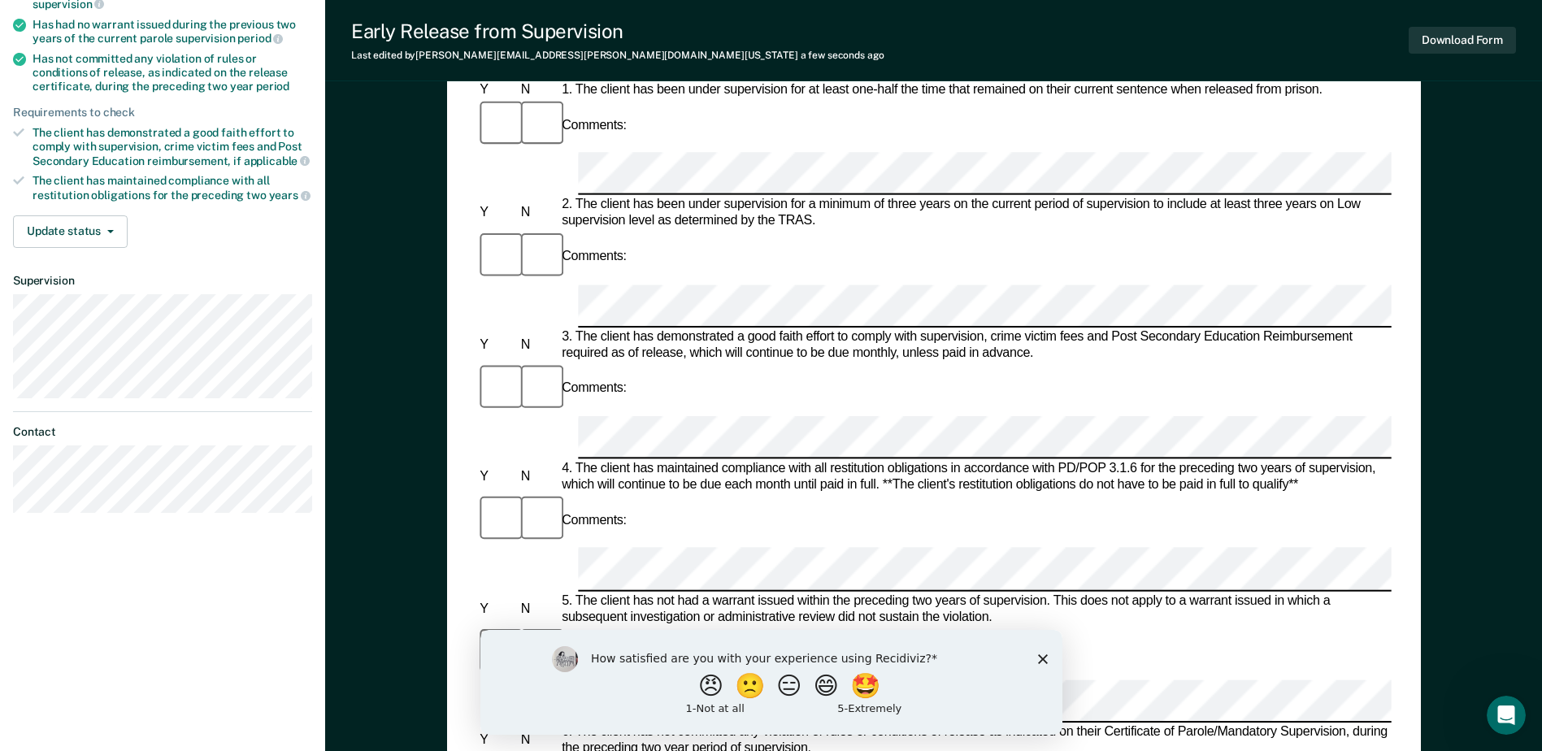
scroll to position [407, 0]
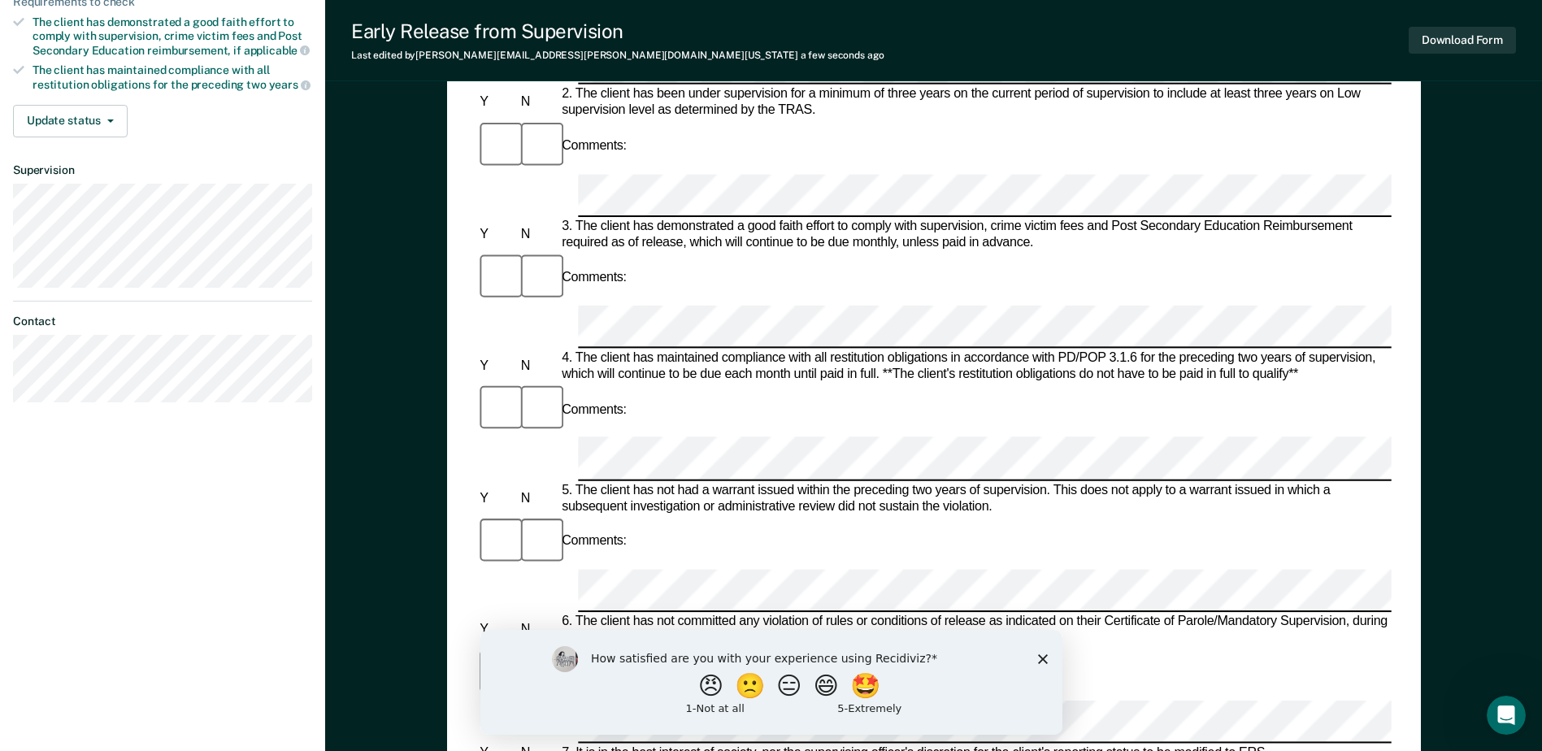
click at [1198, 340] on form "Early Release from Supervision (ERS) Checklist, Recommendation, and Determinati…" at bounding box center [933, 720] width 915 height 1924
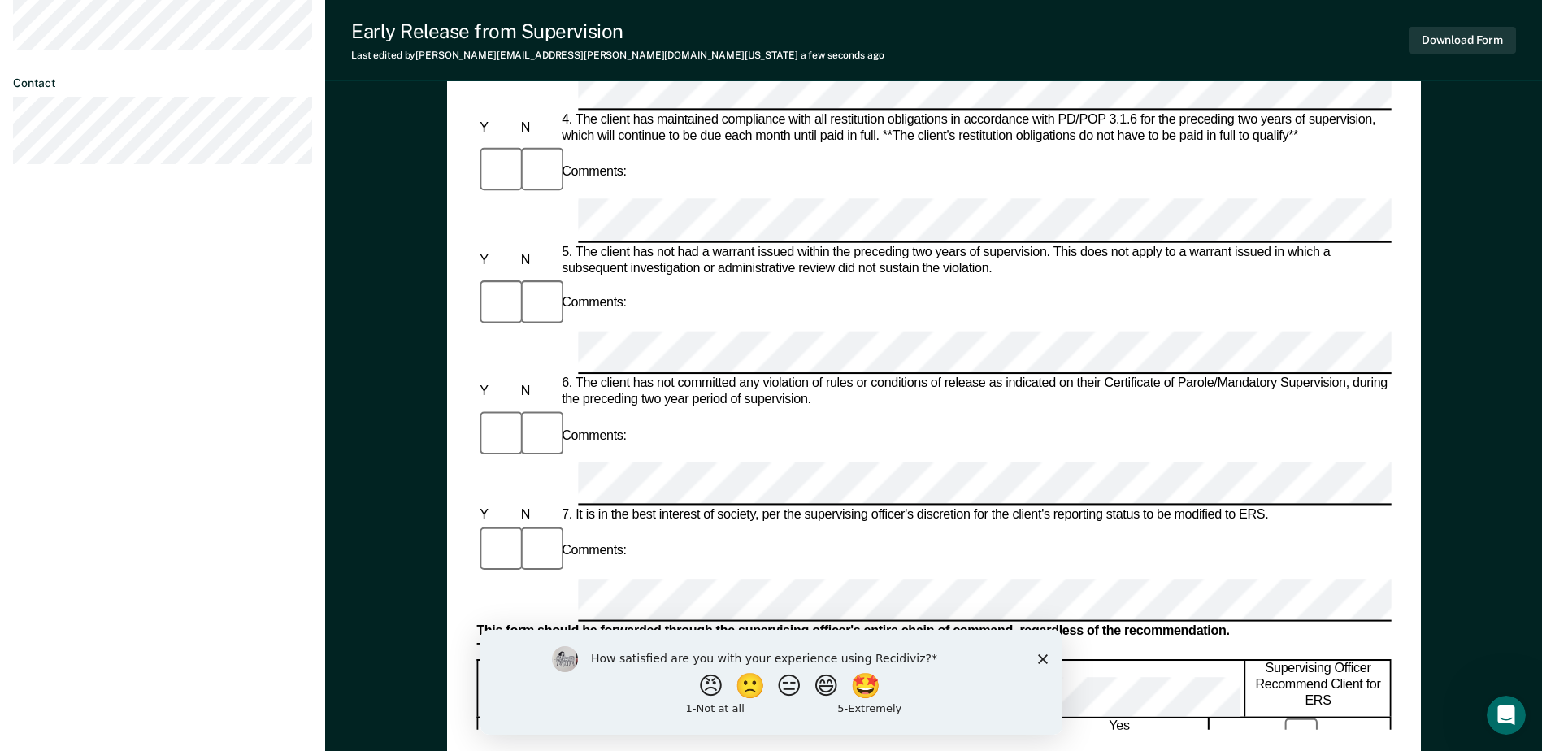
scroll to position [732, 0]
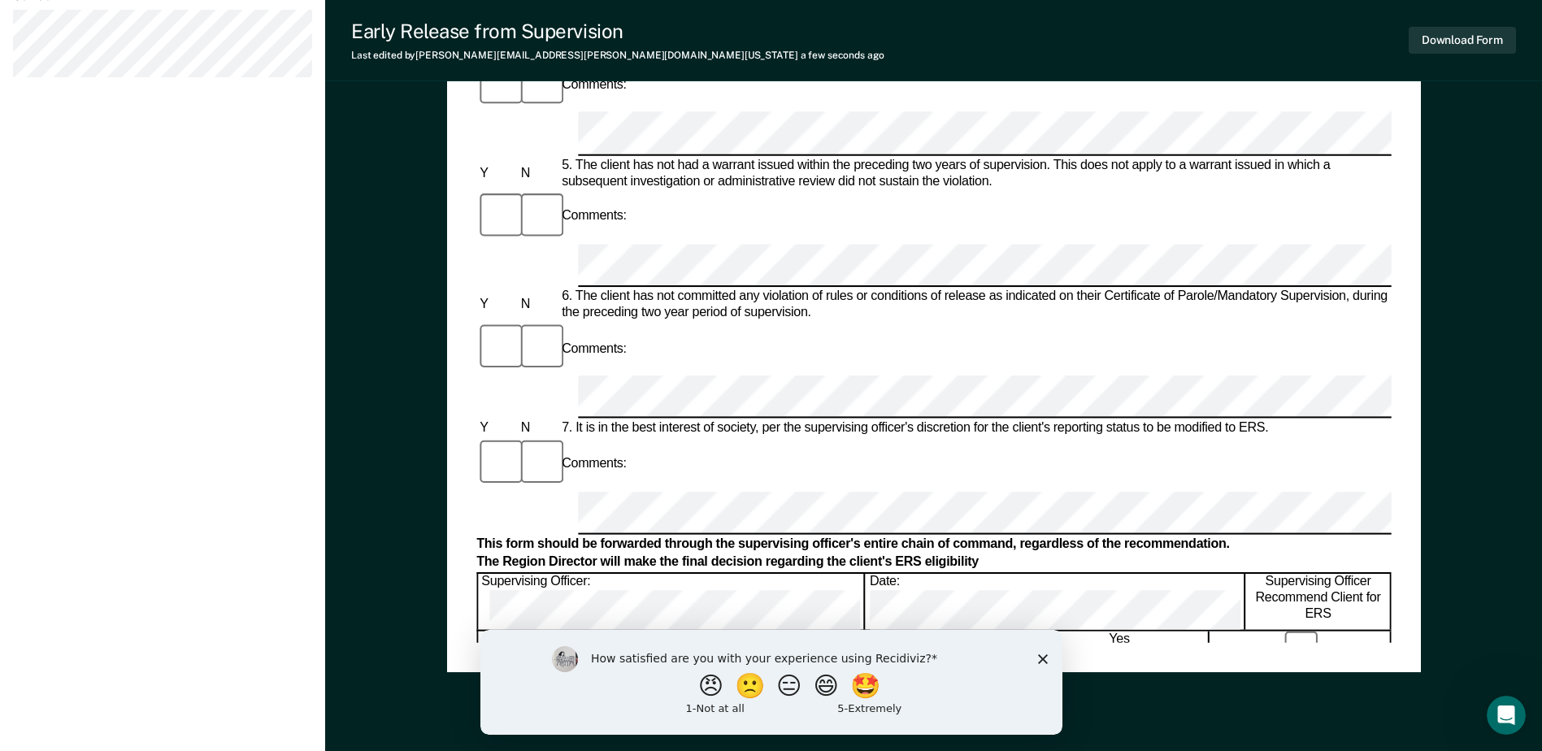
click at [930, 41] on div "Early Release from Supervision Last edited by Tonya.Bowman@tdcj.texas.gov a few…" at bounding box center [933, 40] width 1217 height 81
click at [1459, 34] on button "Download Form" at bounding box center [1462, 40] width 107 height 27
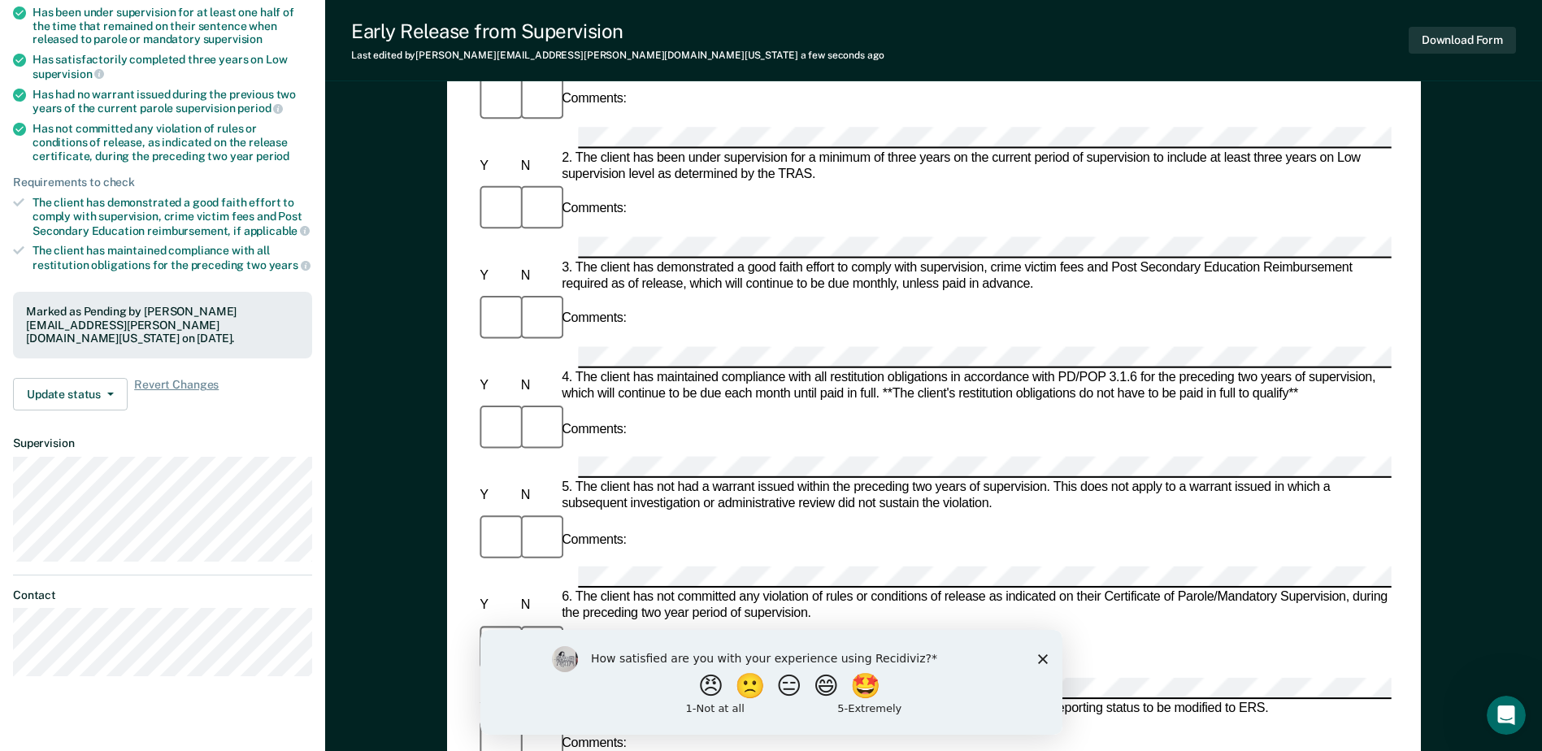
scroll to position [48, 0]
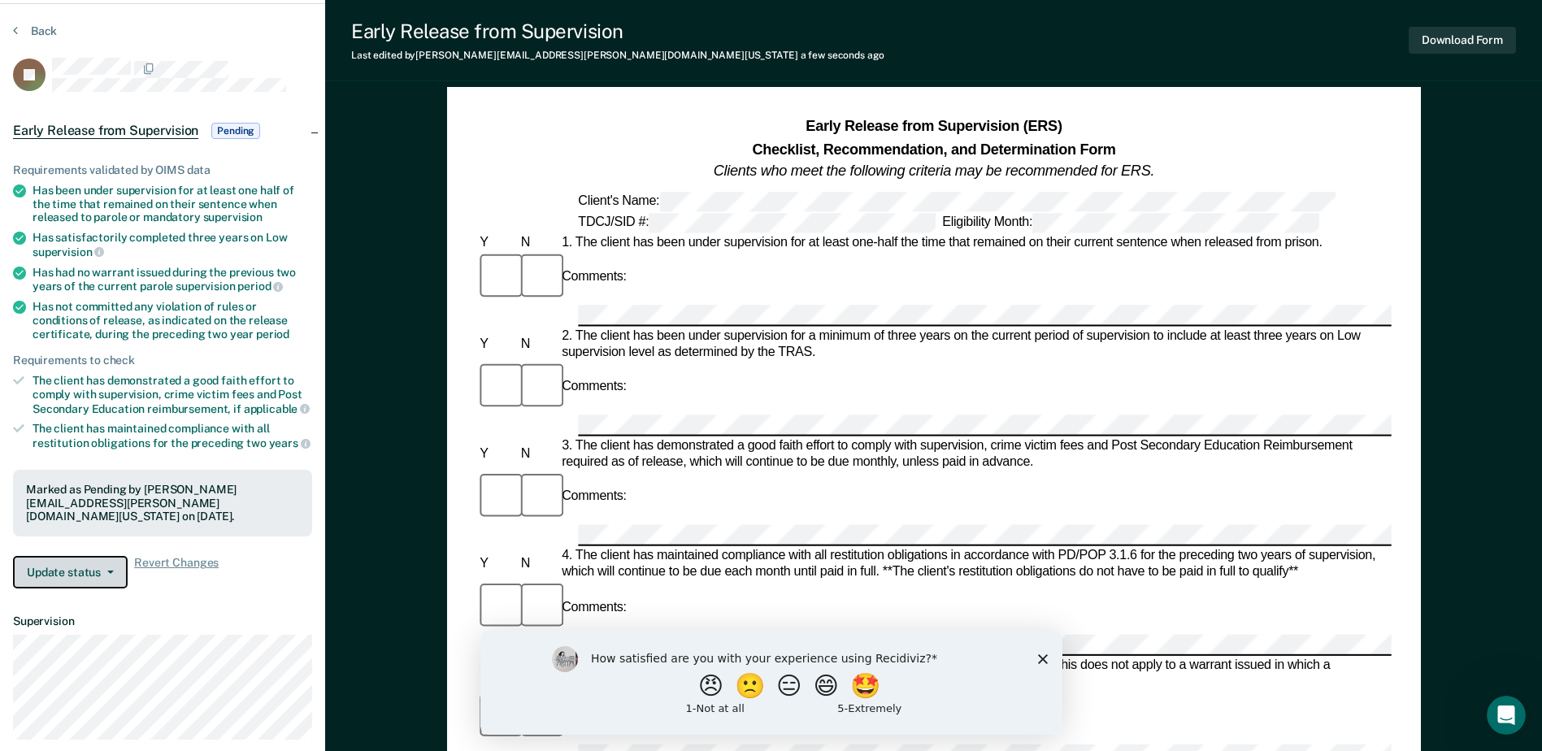
click at [103, 573] on button "Update status" at bounding box center [70, 572] width 115 height 33
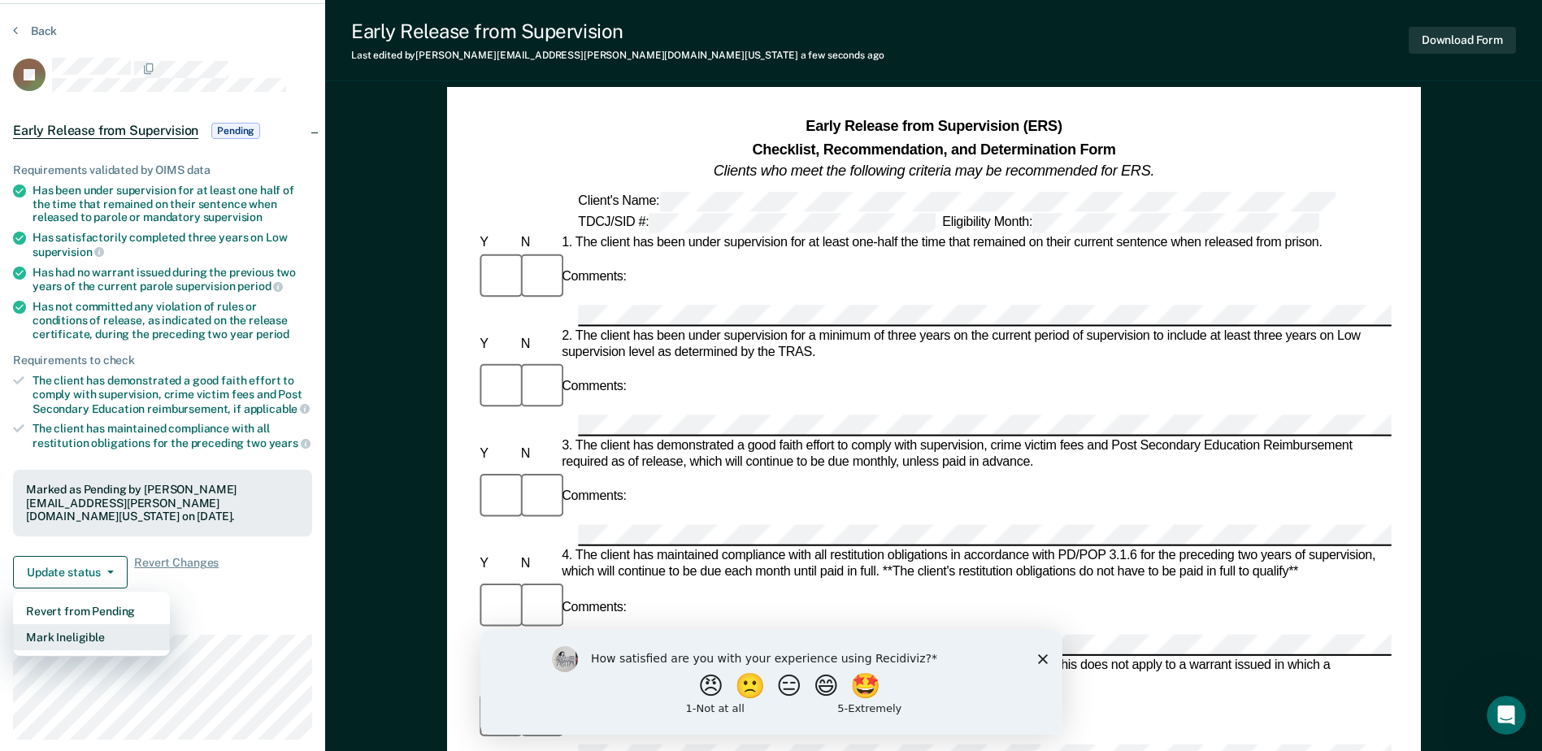
click at [98, 640] on button "Mark Ineligible" at bounding box center [91, 637] width 157 height 26
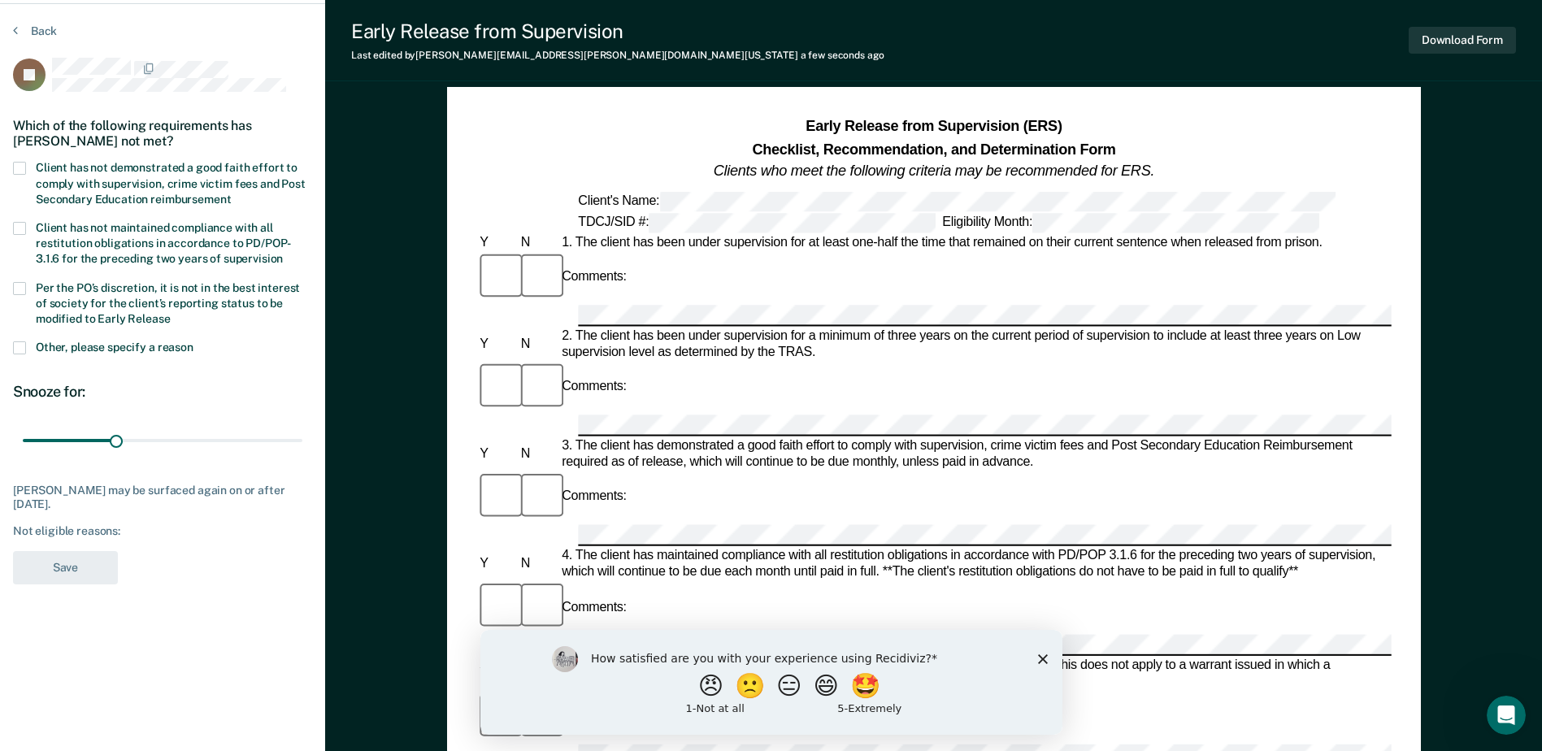
click at [14, 285] on span at bounding box center [19, 288] width 13 height 13
click at [171, 313] on input "Per the PO’s discretion, it is not in the best interest of society for the clie…" at bounding box center [171, 313] width 0 height 0
click at [25, 162] on span at bounding box center [19, 168] width 13 height 13
click at [231, 194] on input "Client has not demonstrated a good faith effort to comply with supervision, cri…" at bounding box center [231, 194] width 0 height 0
click at [82, 573] on button "Save" at bounding box center [65, 567] width 105 height 33
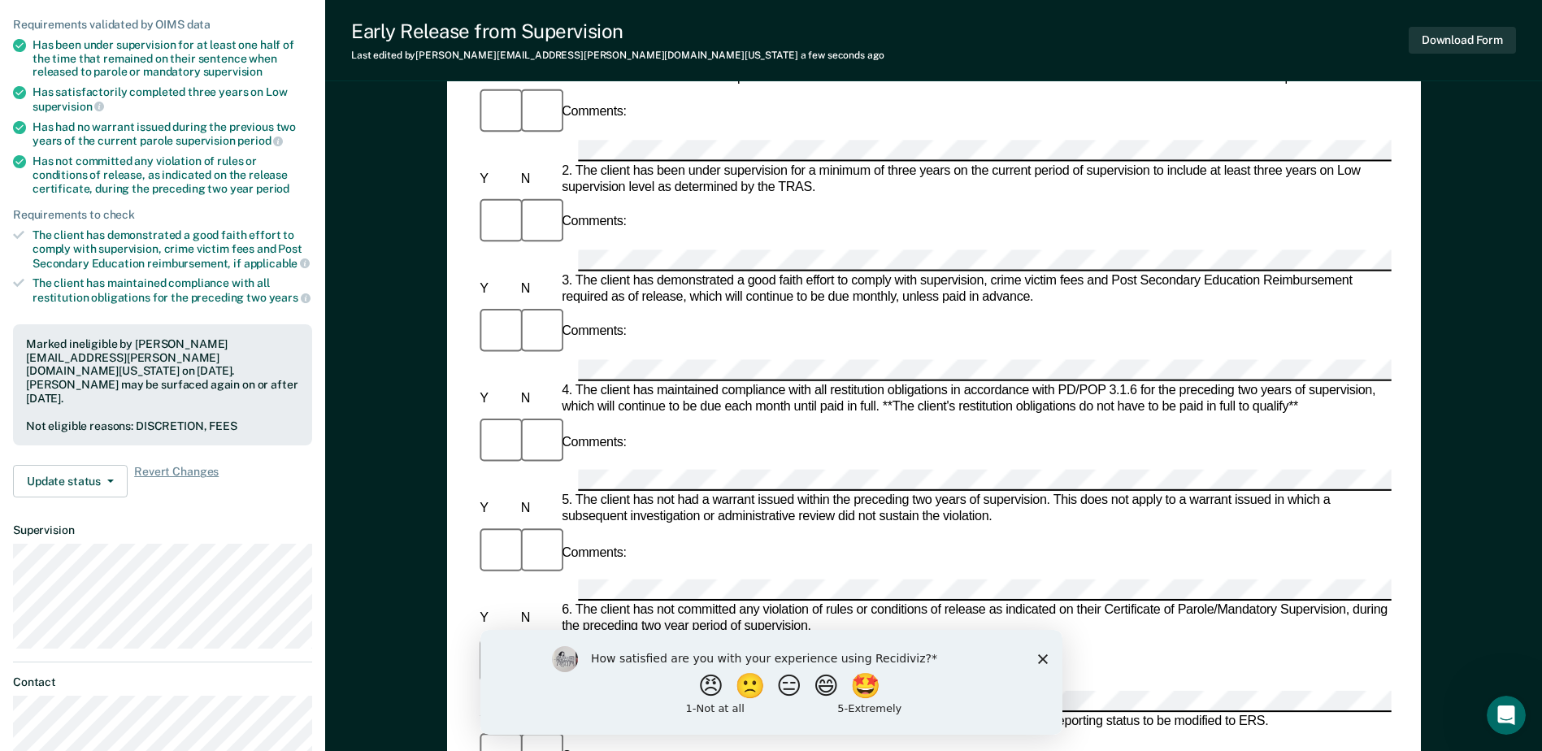
scroll to position [0, 0]
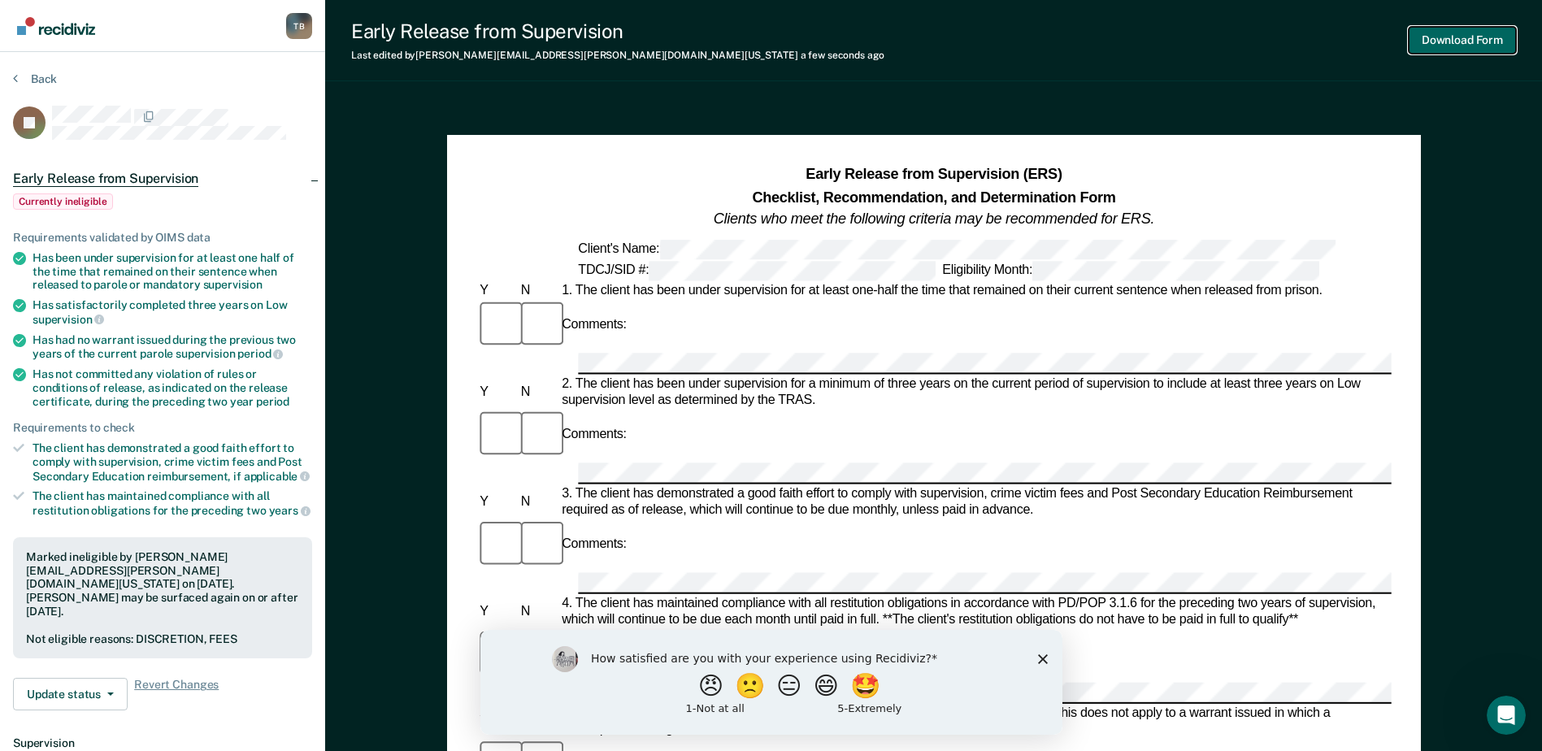
click at [1455, 36] on button "Download Form" at bounding box center [1462, 40] width 107 height 27
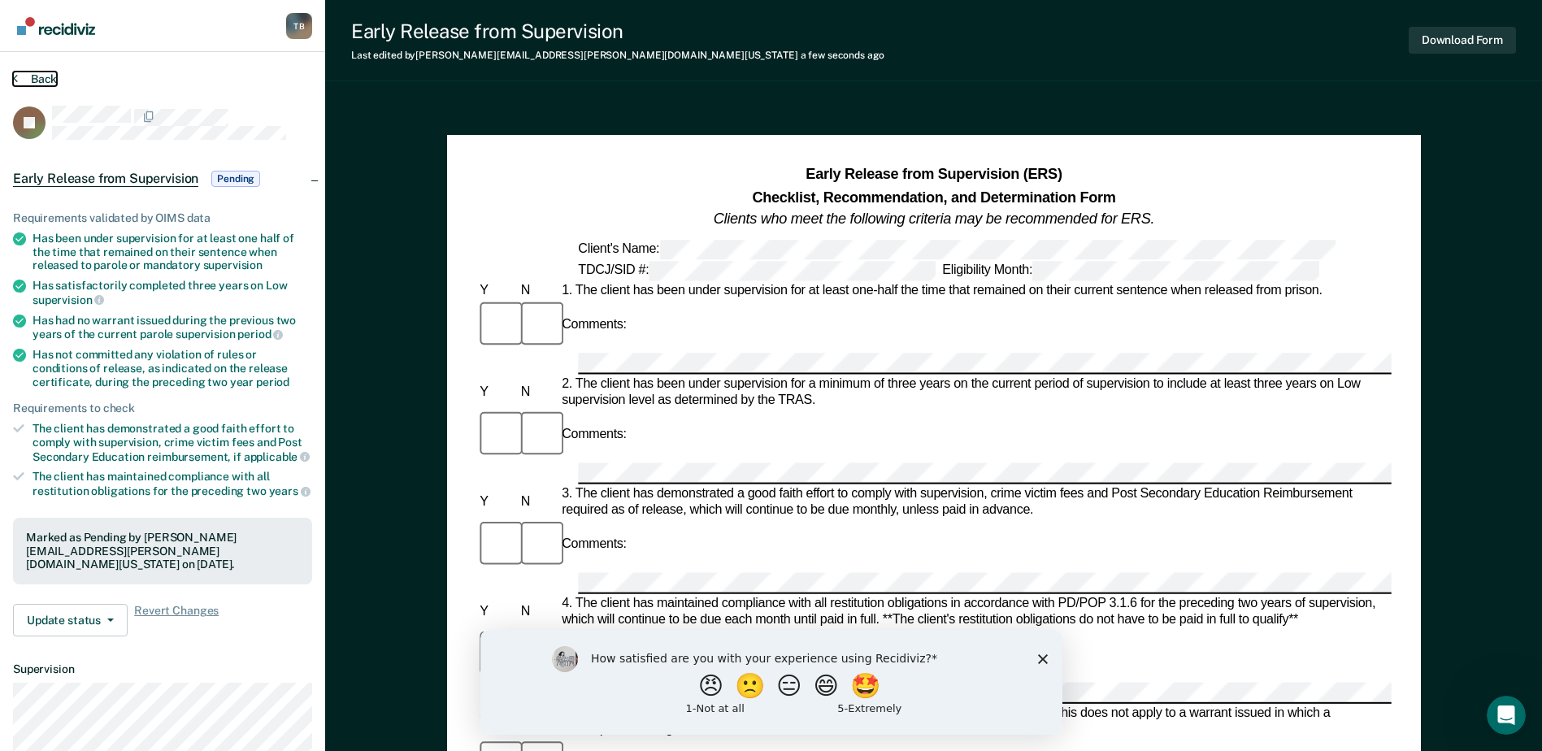
click at [41, 80] on button "Back" at bounding box center [35, 79] width 44 height 15
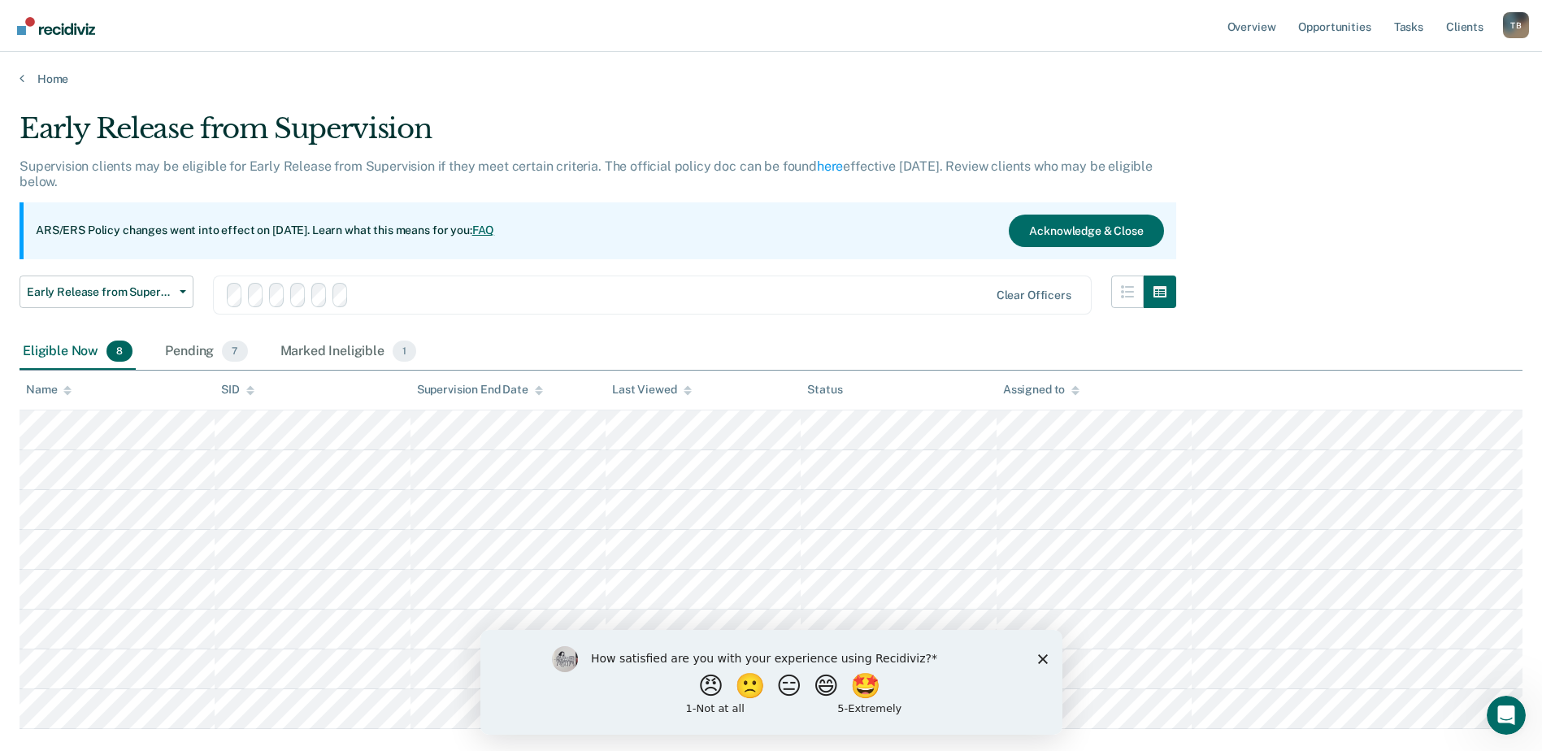
scroll to position [95, 0]
